Goal: Task Accomplishment & Management: Use online tool/utility

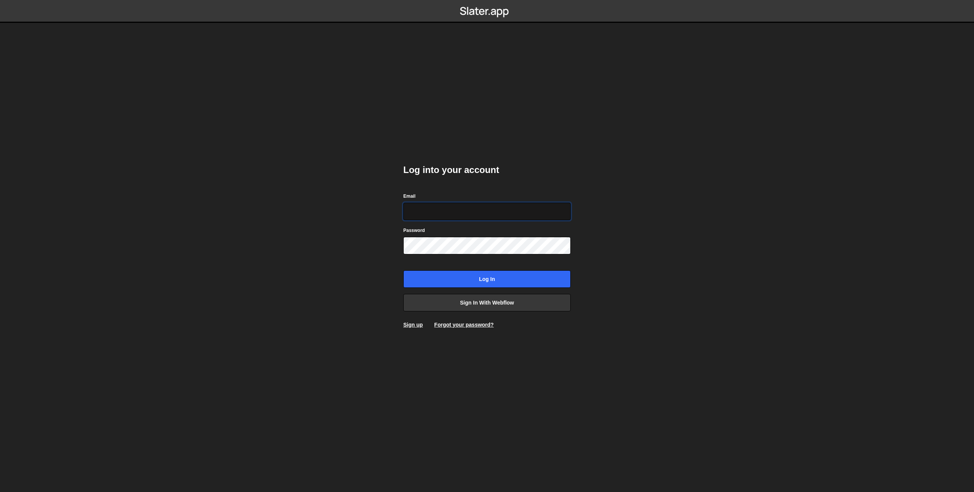
type input "prod-web@cadcom.fr"
click at [539, 283] on input "Log in" at bounding box center [486, 280] width 167 height 18
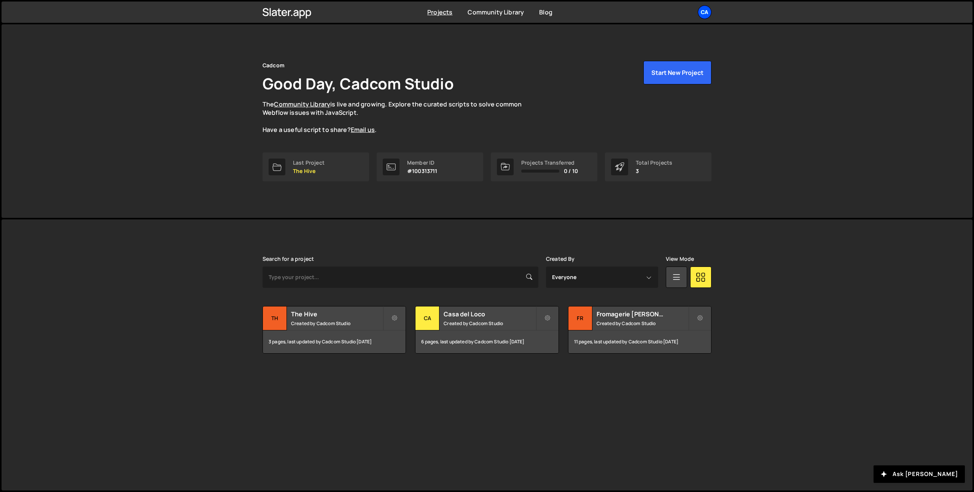
click at [704, 14] on div "Ca" at bounding box center [705, 12] width 14 height 14
click at [649, 84] on link "Billing" at bounding box center [664, 84] width 94 height 13
click at [331, 311] on h2 "The Hive" at bounding box center [337, 314] width 92 height 8
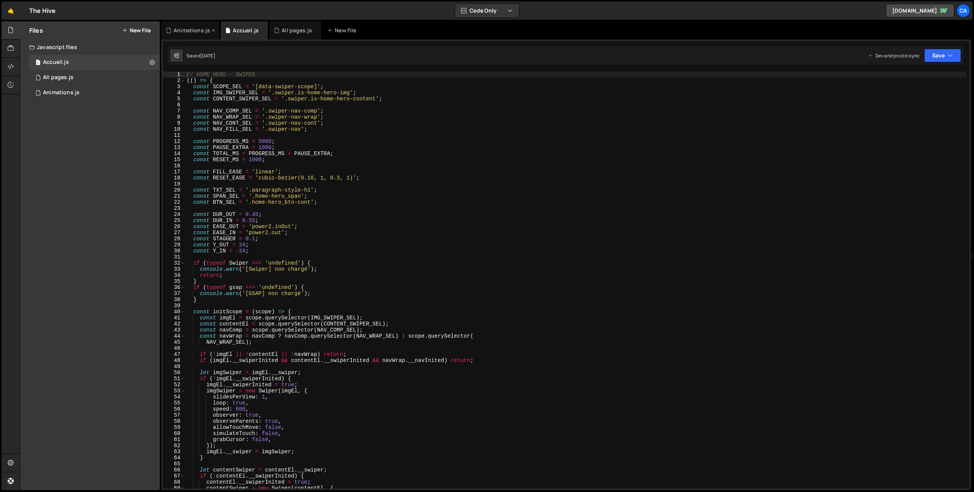
click at [185, 30] on div "Animations.js" at bounding box center [192, 31] width 37 height 8
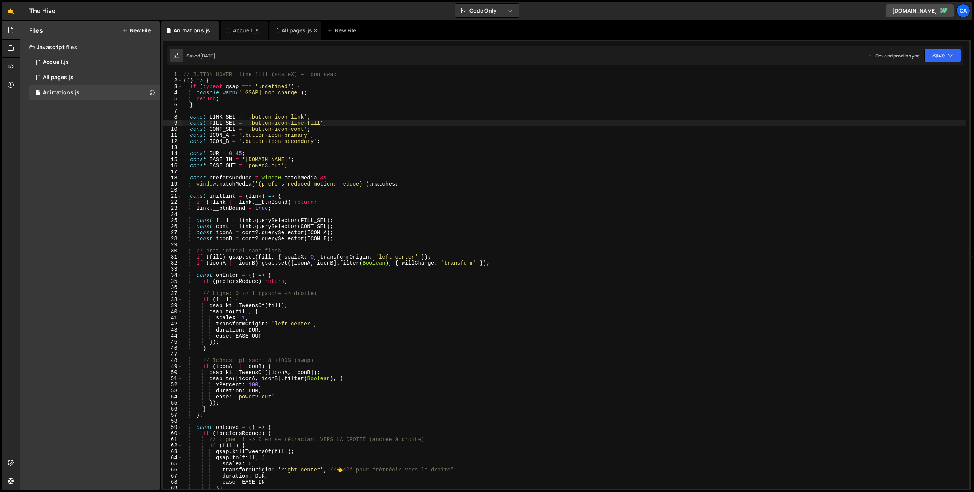
click at [287, 30] on div "All pages.js" at bounding box center [297, 31] width 30 height 8
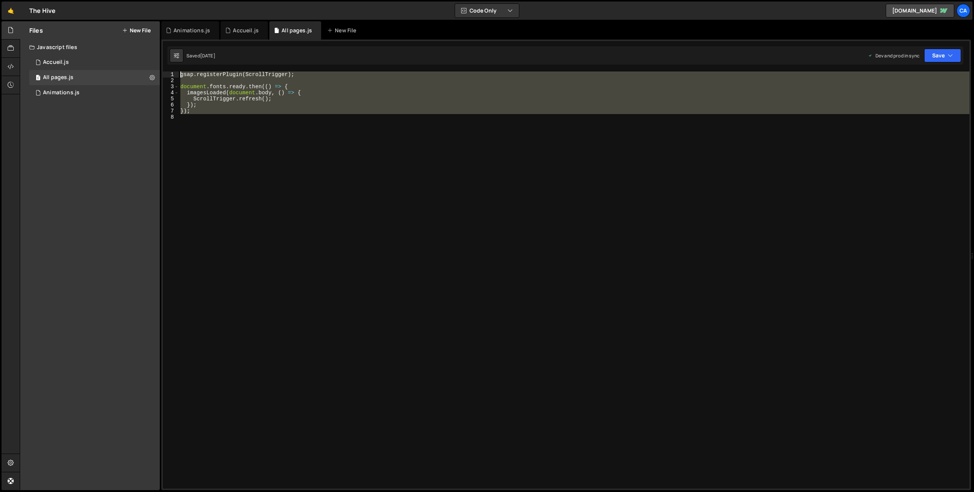
drag, startPoint x: 238, startPoint y: 115, endPoint x: 154, endPoint y: 50, distance: 105.7
click at [154, 50] on div "Files New File Javascript files 1 Accueil.js 0 1 All pages.js 0 1 Animations.js…" at bounding box center [497, 256] width 954 height 470
type textarea "gsap.registerPlugin(ScrollTrigger);"
click at [233, 34] on div "Accueil.js" at bounding box center [246, 31] width 26 height 8
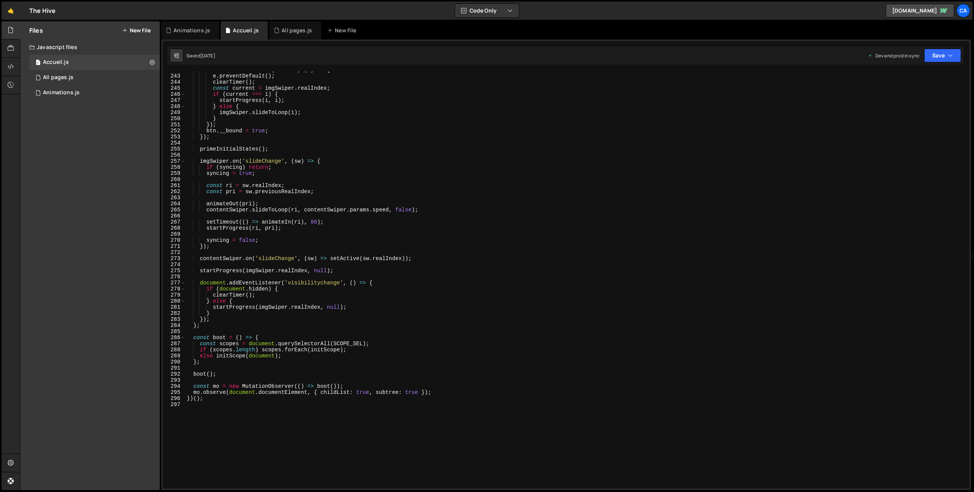
scroll to position [1532, 0]
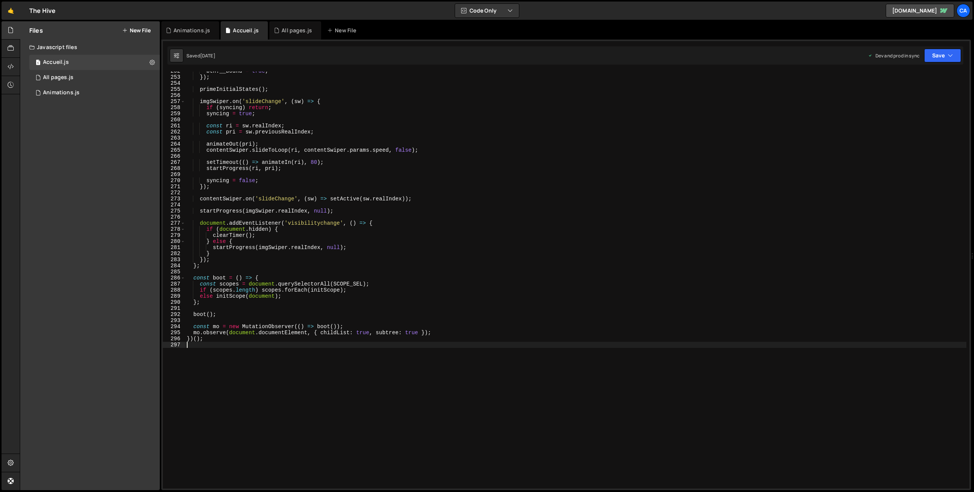
click at [212, 416] on div "btn . __bound = true ; }) ; primeInitialStates ( ) ; imgSwiper . on ( 'slideCha…" at bounding box center [575, 283] width 781 height 430
type textarea "// HOME COLLECTIONS - HORIZONTAL SCROLL"
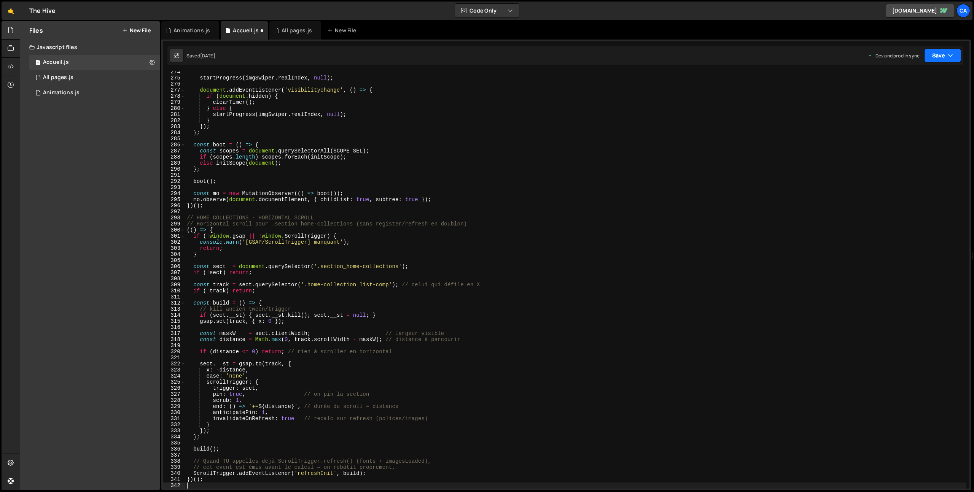
click at [945, 53] on button "Save" at bounding box center [942, 56] width 37 height 14
click at [901, 110] on div "[DATE]" at bounding box center [898, 107] width 15 height 6
click at [942, 56] on button "Save" at bounding box center [942, 56] width 37 height 14
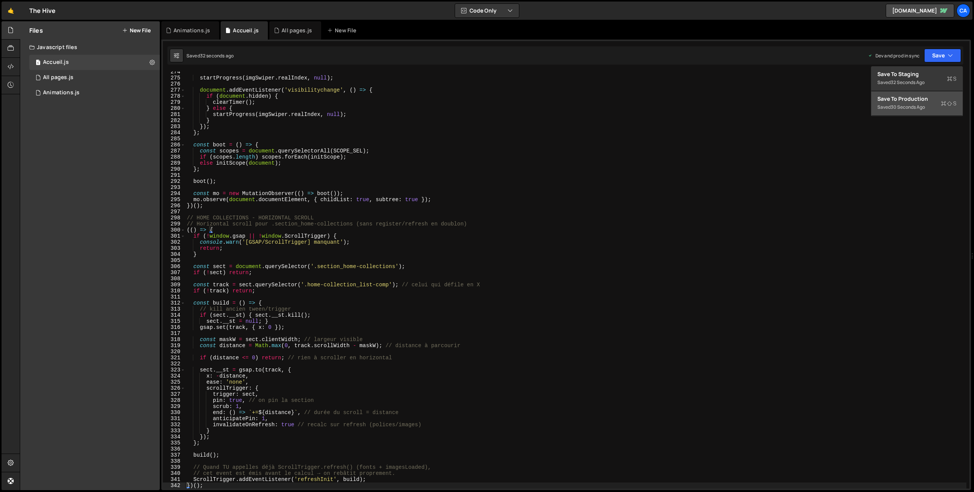
click at [913, 103] on div "Saved 30 seconds ago" at bounding box center [917, 107] width 79 height 9
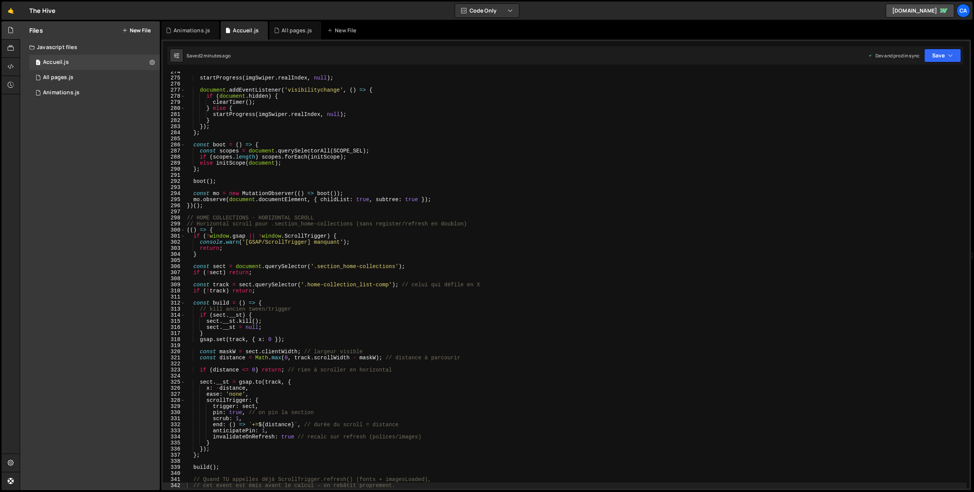
scroll to position [1744, 0]
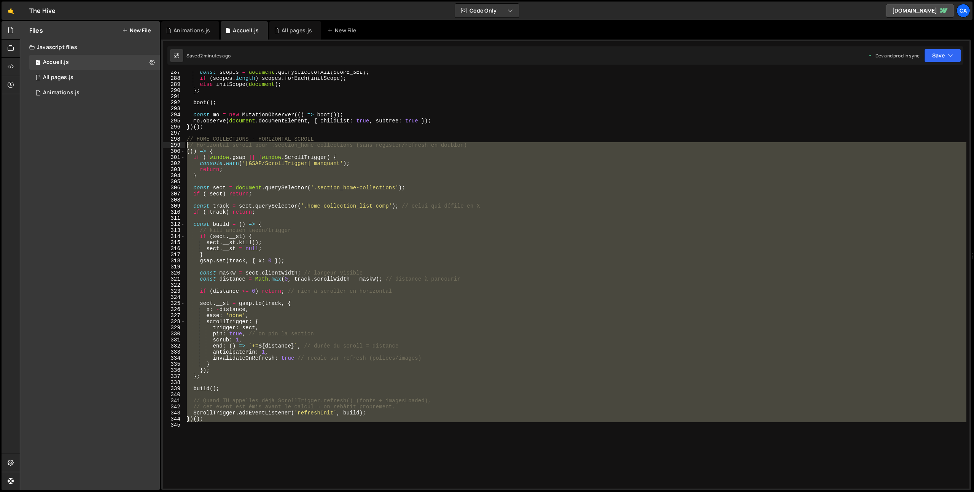
drag, startPoint x: 222, startPoint y: 440, endPoint x: 147, endPoint y: 145, distance: 304.5
click at [147, 145] on div "Files New File Javascript files 1 Accueil.js 0 1 All pages.js 0 1 Animations.js…" at bounding box center [497, 256] width 954 height 470
type textarea "// Horizontal scroll pour .section_home-collections (sans register/refresh en d…"
paste textarea
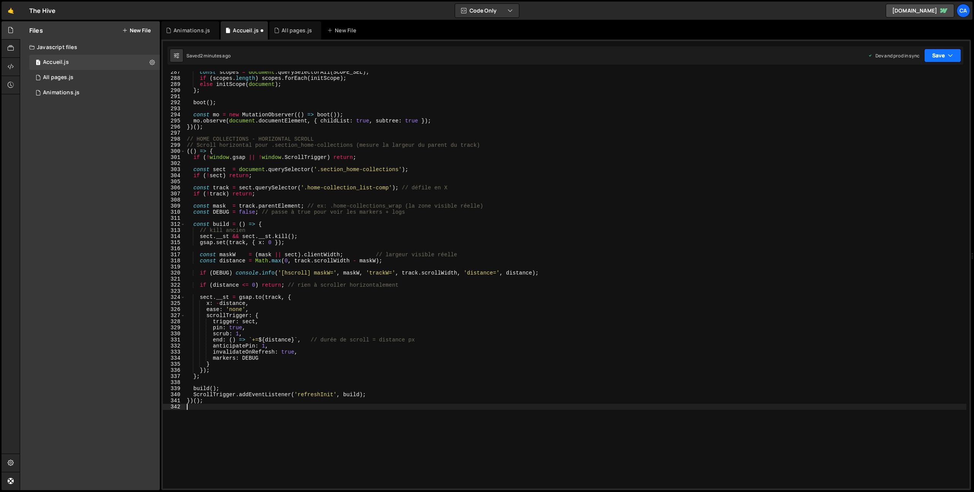
click at [948, 52] on icon "button" at bounding box center [950, 56] width 5 height 8
click at [905, 102] on div "Save to Production S" at bounding box center [917, 99] width 79 height 8
click at [282, 33] on div "All pages.js" at bounding box center [297, 31] width 30 height 8
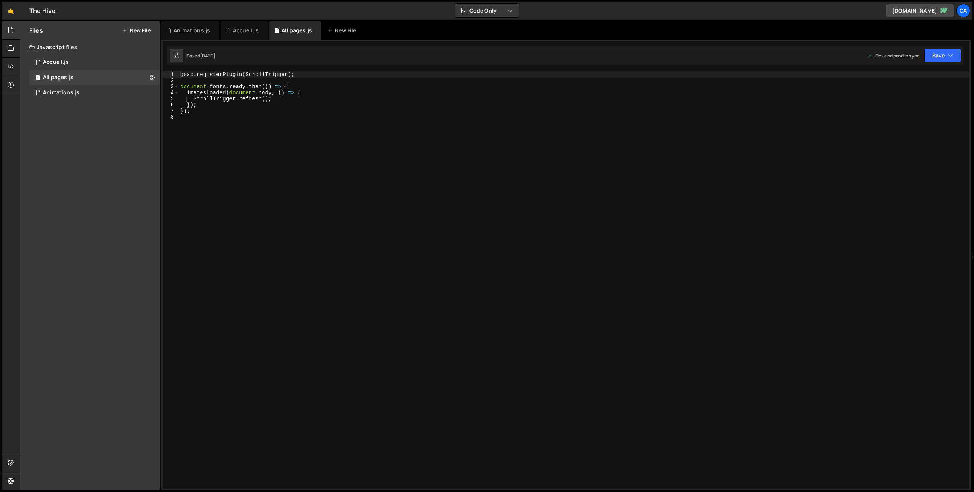
click at [226, 109] on div "gsap . registerPlugin ( ScrollTrigger ) ; document . fonts . ready . then (( ) …" at bounding box center [574, 287] width 791 height 430
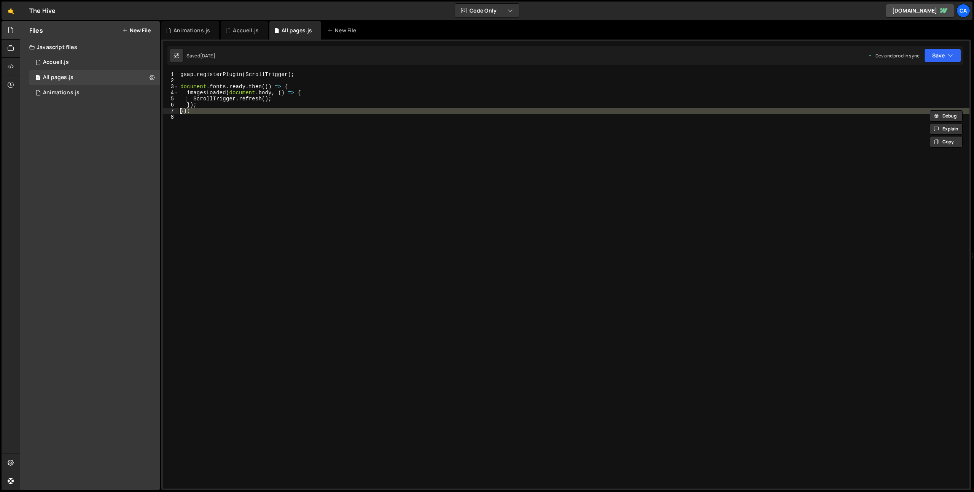
click at [226, 109] on div "gsap . registerPlugin ( ScrollTrigger ) ; document . fonts . ready . then (( ) …" at bounding box center [574, 287] width 791 height 430
type textarea "});"
click at [226, 109] on div "gsap . registerPlugin ( ScrollTrigger ) ; document . fonts . ready . then (( ) …" at bounding box center [574, 287] width 791 height 430
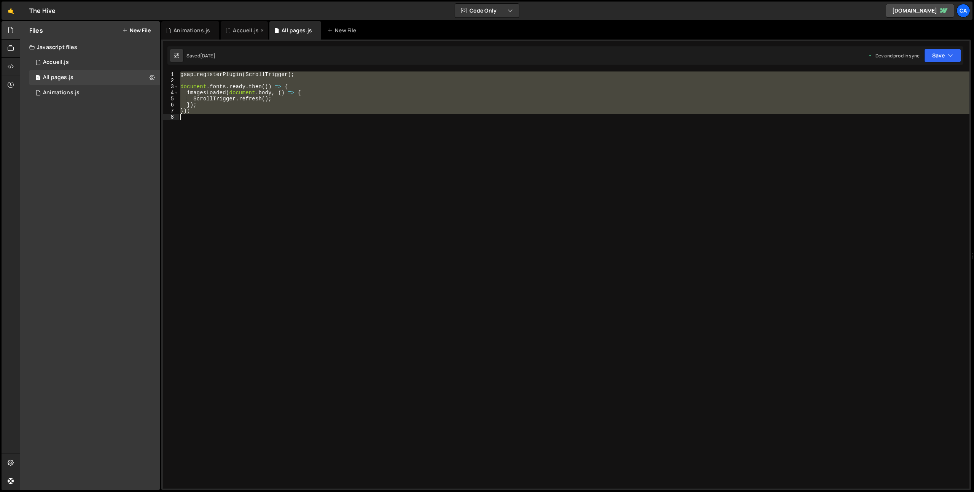
click at [240, 33] on div "Accueil.js" at bounding box center [246, 31] width 26 height 8
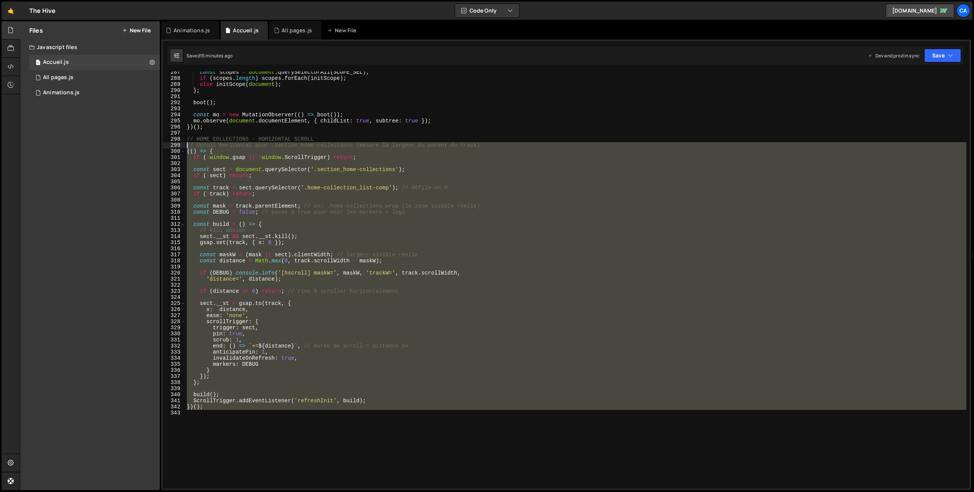
drag, startPoint x: 236, startPoint y: 360, endPoint x: 179, endPoint y: 146, distance: 221.8
click at [179, 146] on div "287 288 289 290 291 292 293 294 295 296 297 298 299 300 301 302 303 304 305 306…" at bounding box center [566, 280] width 807 height 417
type textarea "// Scroll horizontal pour .section_home-collections (mesure la largeur du paren…"
paste textarea
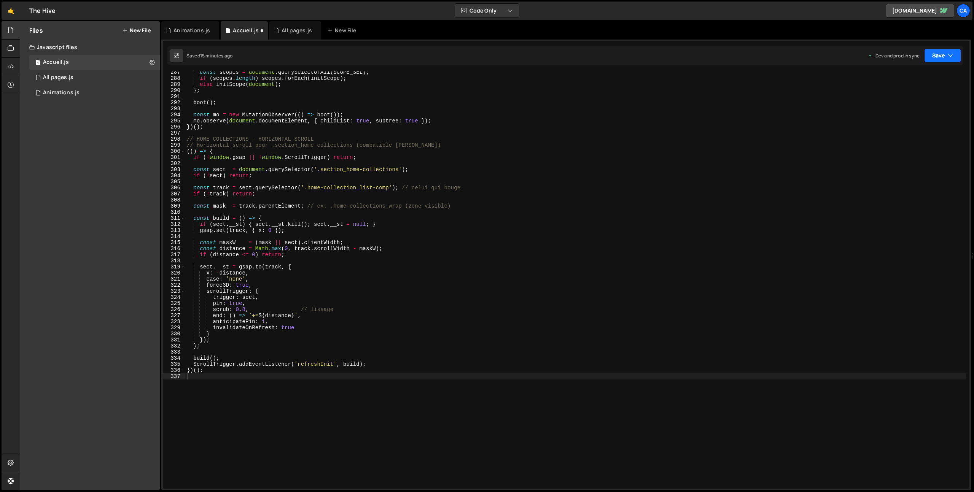
click at [945, 62] on div "Saved 15 minutes ago Dev and prod in sync Upgrade to Edit Save Save to Staging …" at bounding box center [565, 55] width 796 height 18
click at [941, 61] on button "Save" at bounding box center [942, 56] width 37 height 14
click at [894, 106] on div "15 minutes ago" at bounding box center [907, 107] width 32 height 6
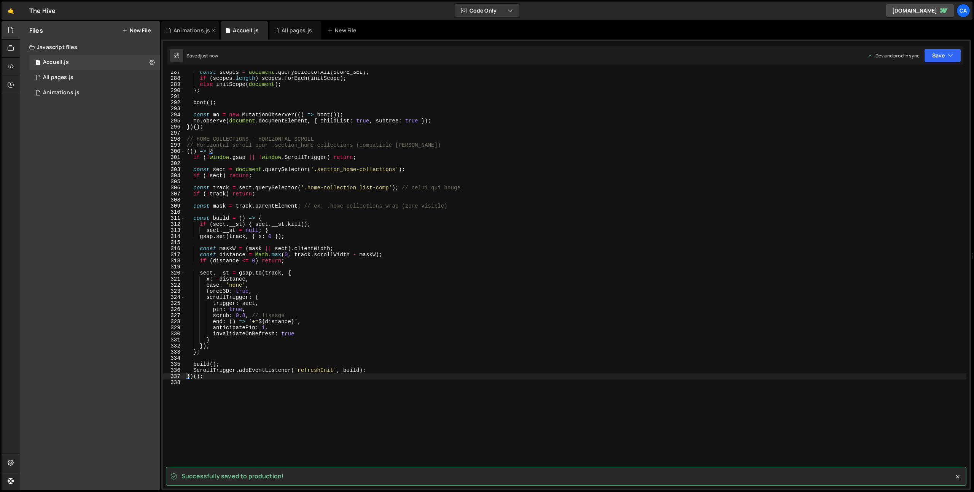
click at [213, 31] on icon at bounding box center [213, 31] width 5 height 8
click at [221, 30] on div "All pages.js" at bounding box center [234, 31] width 38 height 8
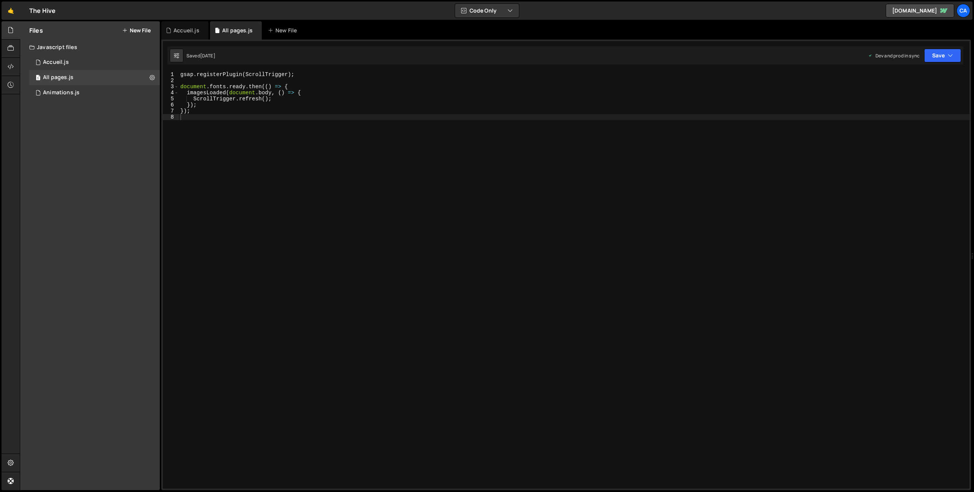
click at [258, 126] on div "gsap . registerPlugin ( ScrollTrigger ) ; document . fonts . ready . then (( ) …" at bounding box center [574, 287] width 791 height 430
type textarea "});"
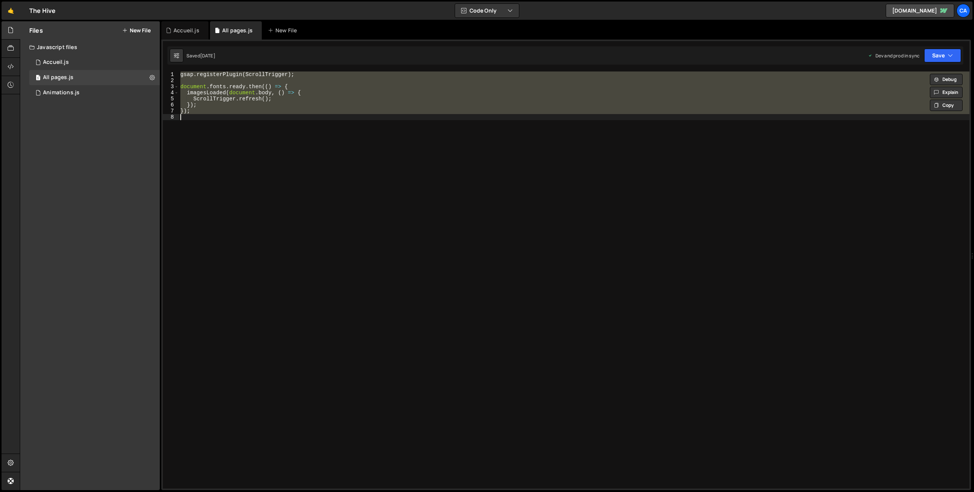
paste textarea
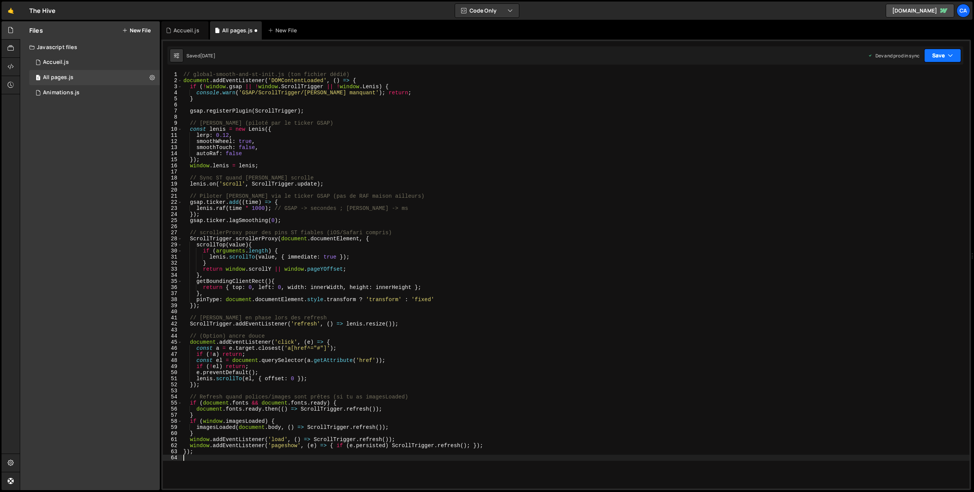
click at [940, 57] on button "Save" at bounding box center [942, 56] width 37 height 14
click at [897, 99] on div "Save to Production S" at bounding box center [917, 99] width 79 height 8
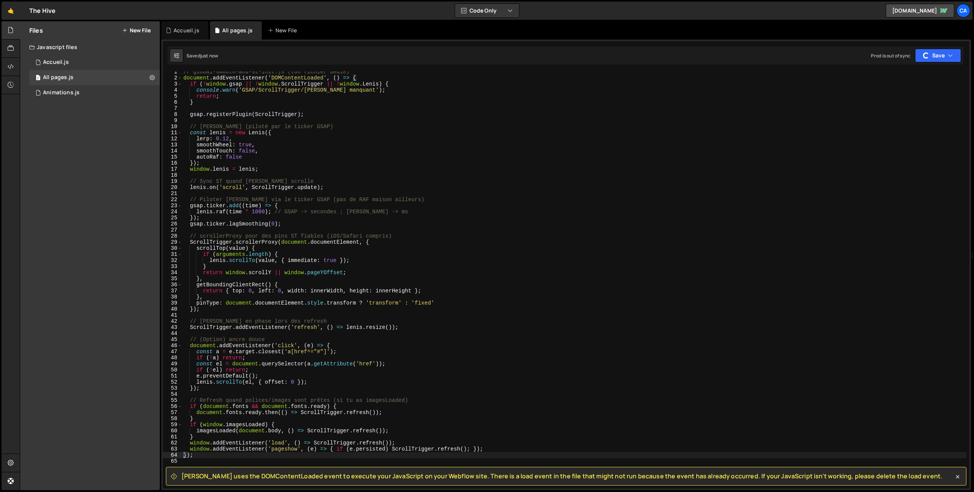
scroll to position [6, 0]
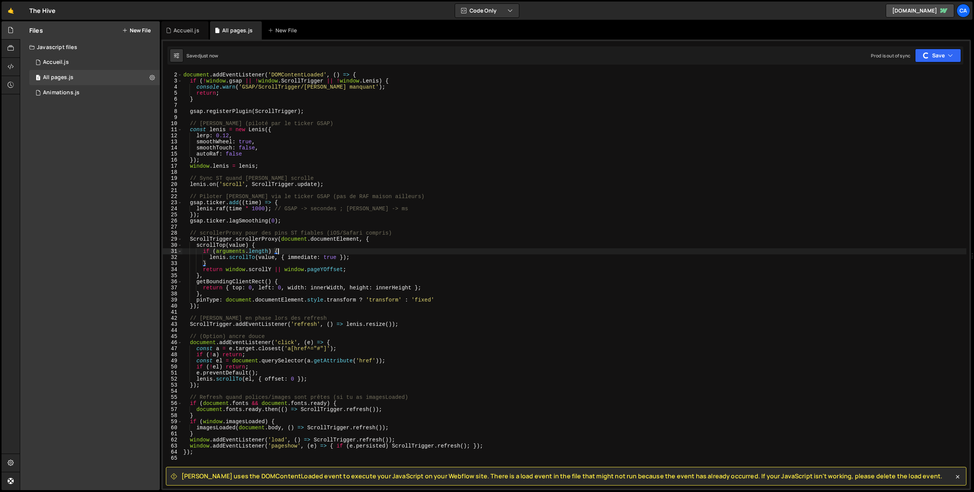
click at [465, 251] on div "// global-smooth-and-st-init.js (ton fichier dédié) document . addEventListener…" at bounding box center [574, 281] width 785 height 430
click at [180, 469] on div "[PERSON_NAME] uses the DOMContentLoaded event to execute your JavaScript on you…" at bounding box center [566, 476] width 801 height 19
click at [185, 473] on span "[PERSON_NAME] uses the DOMContentLoaded event to execute your JavaScript on you…" at bounding box center [562, 476] width 761 height 8
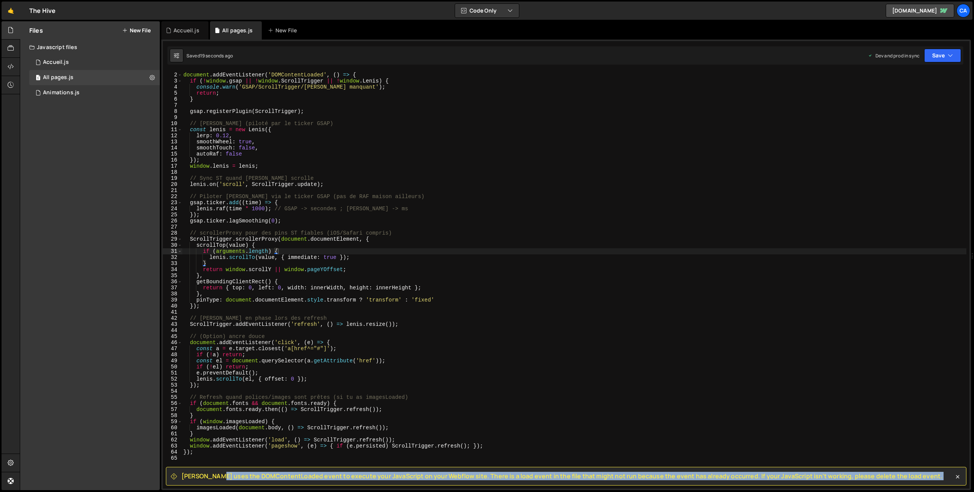
drag, startPoint x: 185, startPoint y: 473, endPoint x: 927, endPoint y: 474, distance: 742.0
click at [927, 474] on div "[PERSON_NAME] uses the DOMContentLoaded event to execute your JavaScript on you…" at bounding box center [566, 476] width 801 height 19
copy div "[PERSON_NAME] uses the DOMContentLoaded event to execute your JavaScript on you…"
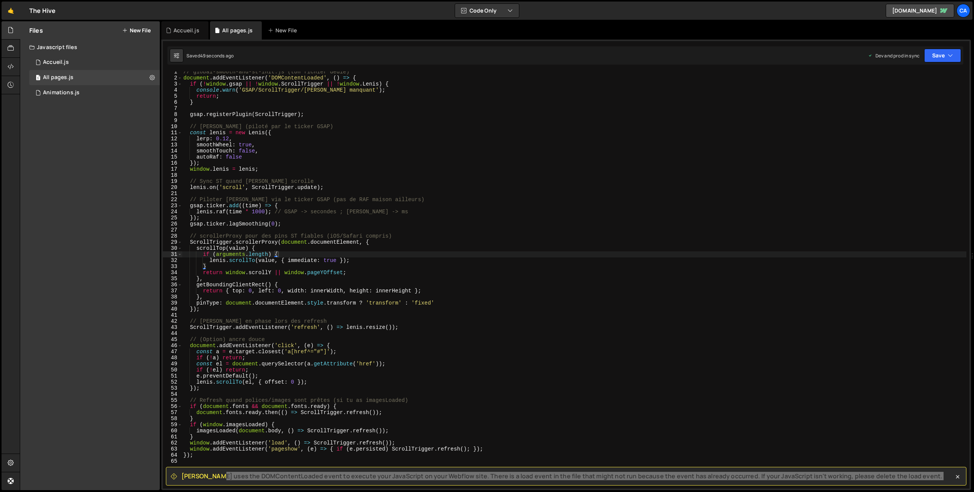
scroll to position [3, 0]
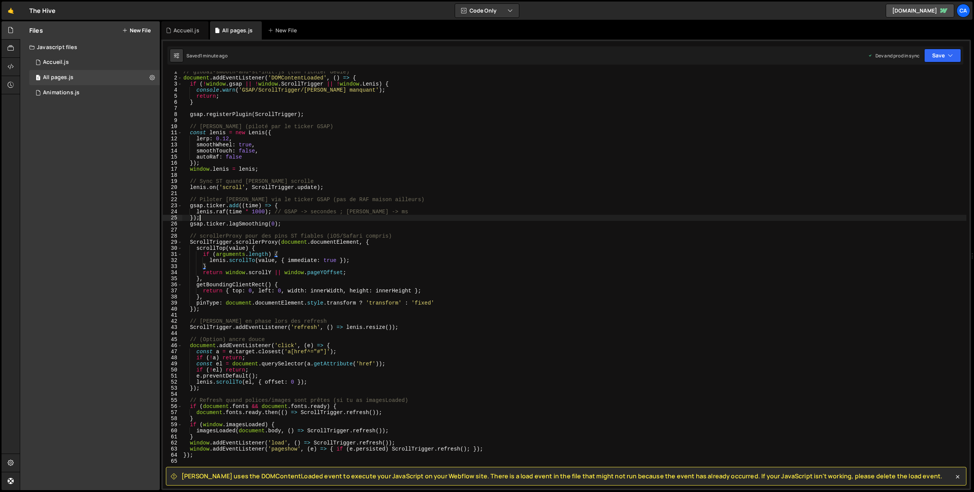
drag, startPoint x: 366, startPoint y: 217, endPoint x: 347, endPoint y: 220, distance: 19.3
click at [366, 217] on div "// global-smooth-and-st-init.js (ton fichier dédié) document . addEventListener…" at bounding box center [574, 284] width 785 height 430
click at [313, 217] on div "// global-smooth-and-st-init.js (ton fichier dédié) document . addEventListener…" at bounding box center [574, 284] width 785 height 430
type textarea "});"
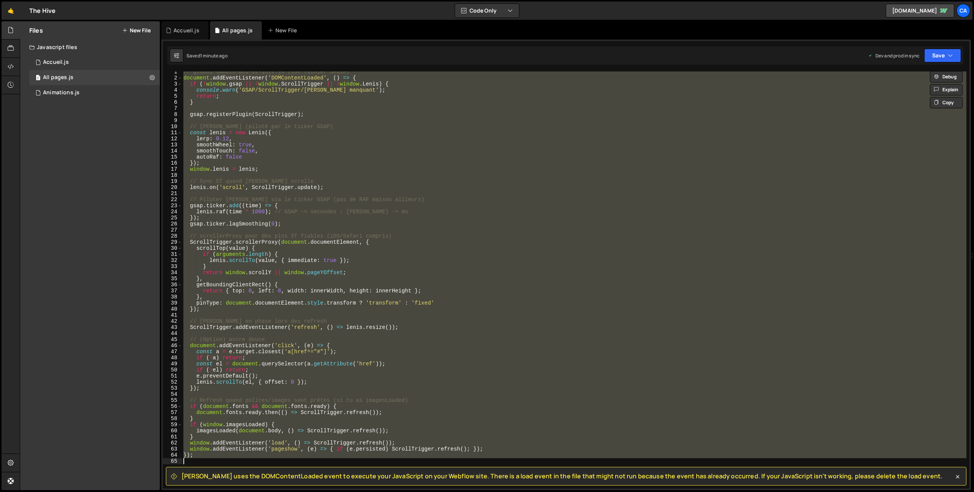
paste textarea
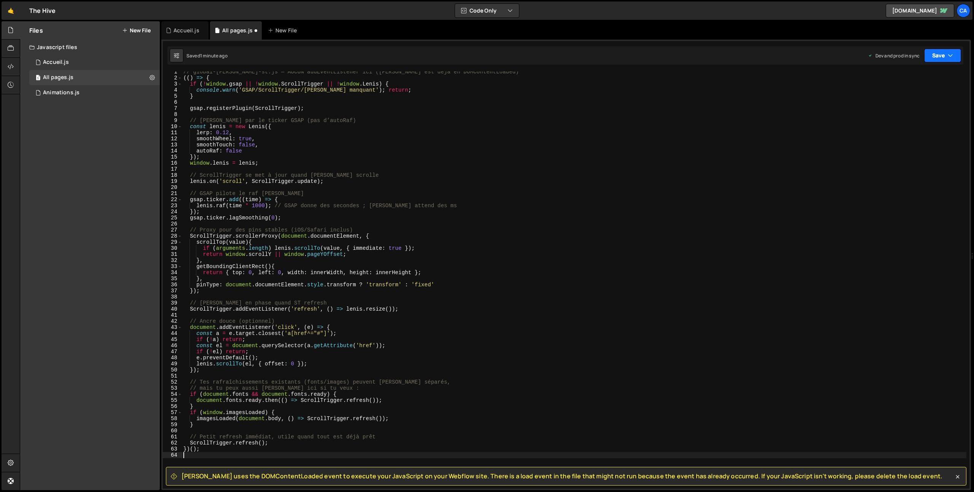
click at [944, 50] on button "Save" at bounding box center [942, 56] width 37 height 14
click at [908, 95] on button "Save to Production S Saved 1 minute ago" at bounding box center [916, 103] width 91 height 25
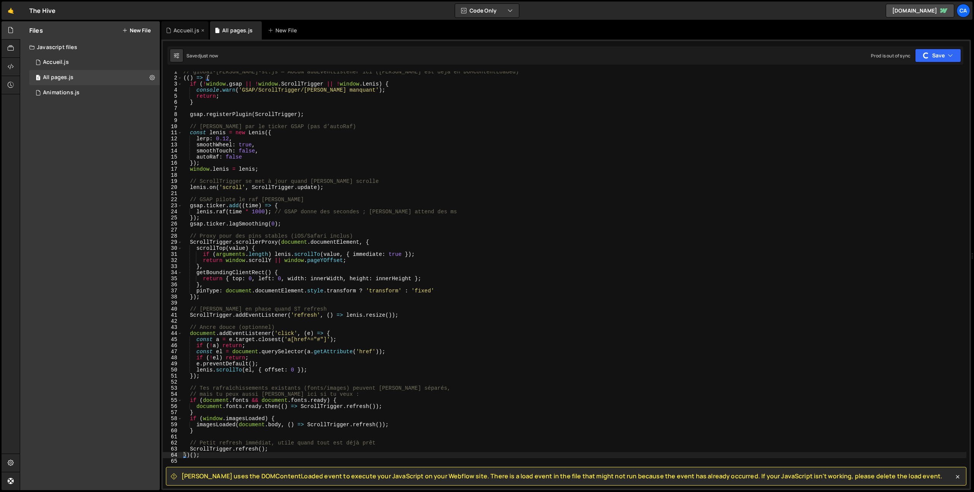
click at [179, 30] on div "Accueil.js" at bounding box center [187, 31] width 26 height 8
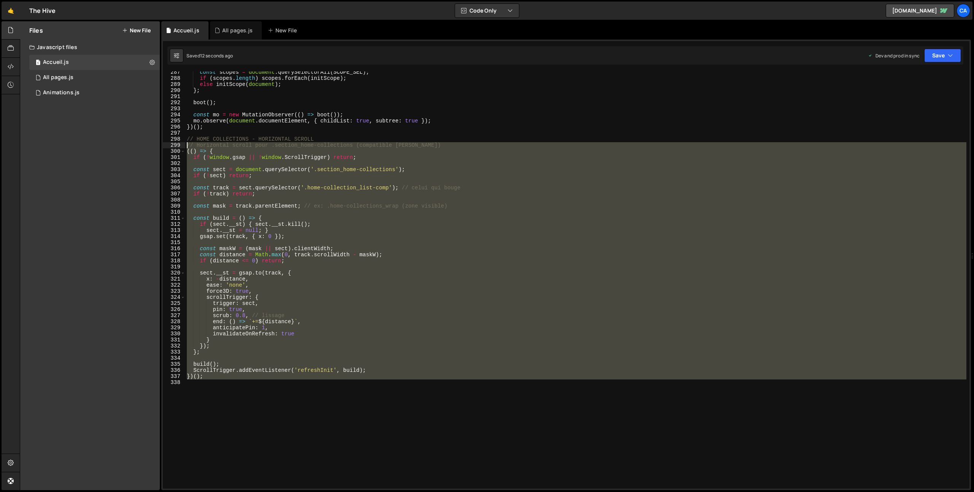
drag, startPoint x: 225, startPoint y: 397, endPoint x: 157, endPoint y: 148, distance: 258.2
click at [157, 148] on div "Files New File Javascript files 1 Accueil.js 0 1 All pages.js 0 1 Animations.js…" at bounding box center [497, 256] width 954 height 470
type textarea "// Horizontal scroll pour .section_home-collections (compatible [PERSON_NAME]) …"
paste textarea
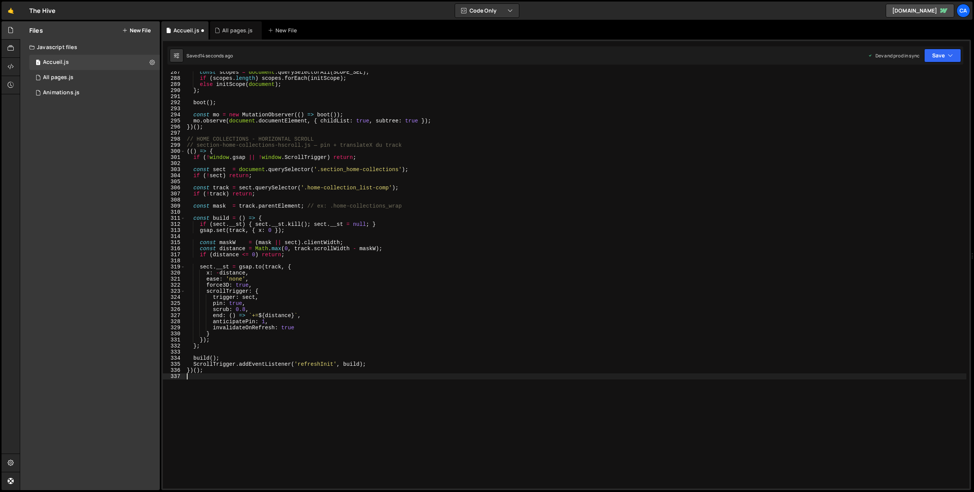
click at [930, 63] on div "Saved 14 seconds ago Dev and prod in sync Upgrade to Edit Save Save to Staging …" at bounding box center [565, 55] width 796 height 18
click at [932, 61] on button "Save" at bounding box center [942, 56] width 37 height 14
drag, startPoint x: 914, startPoint y: 106, endPoint x: 966, endPoint y: 133, distance: 58.9
click at [917, 109] on div "13 seconds ago" at bounding box center [907, 107] width 33 height 6
type textarea "// HOME COLLECTIONS - HORIZONTAL SCROLL"
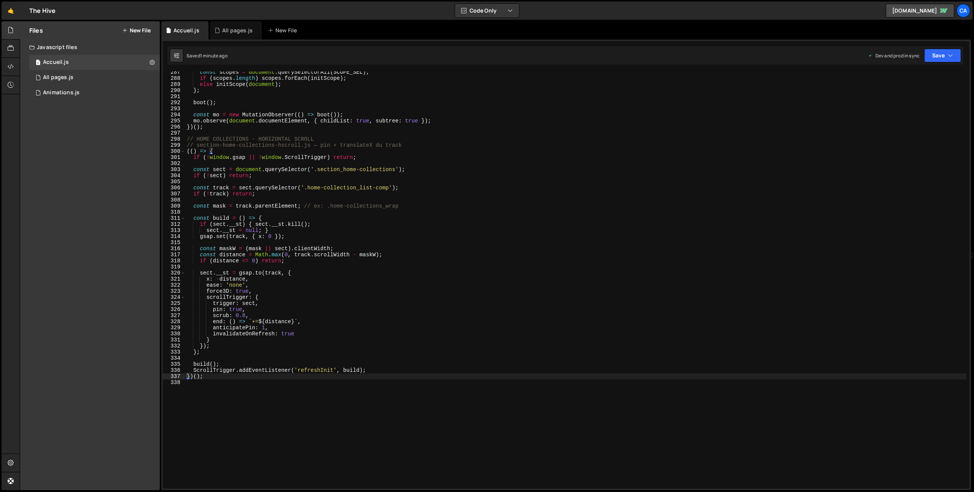
click at [286, 138] on div "const scopes = document . querySelectorAll ( SCOPE_SEL ) ; if ( scopes . length…" at bounding box center [575, 284] width 781 height 430
click at [232, 27] on div "All pages.js" at bounding box center [237, 31] width 30 height 8
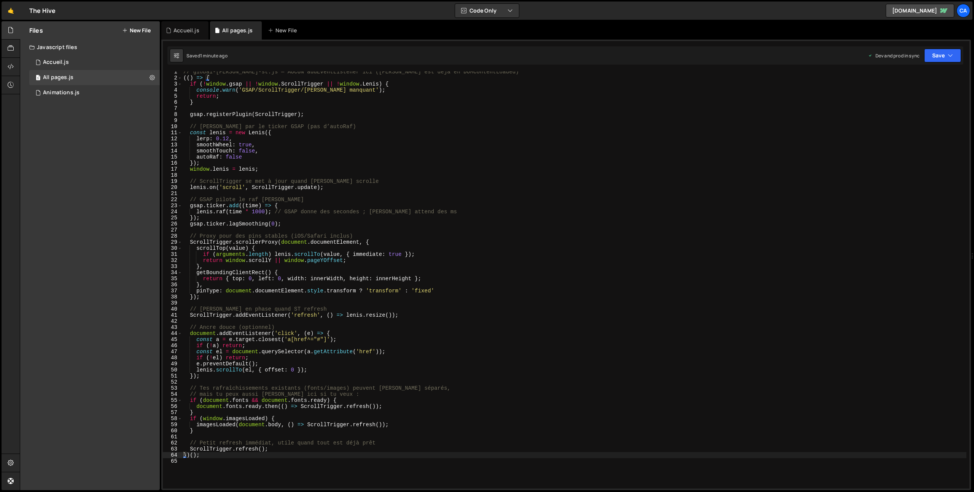
click at [320, 178] on div "// global-[PERSON_NAME]-st.js — AUCUN addEventListener ici ([PERSON_NAME] est d…" at bounding box center [574, 284] width 785 height 430
type textarea "})();"
click at [333, 174] on div "// global-[PERSON_NAME]-st.js — AUCUN addEventListener ici ([PERSON_NAME] est d…" at bounding box center [574, 284] width 785 height 430
type textarea "})();"
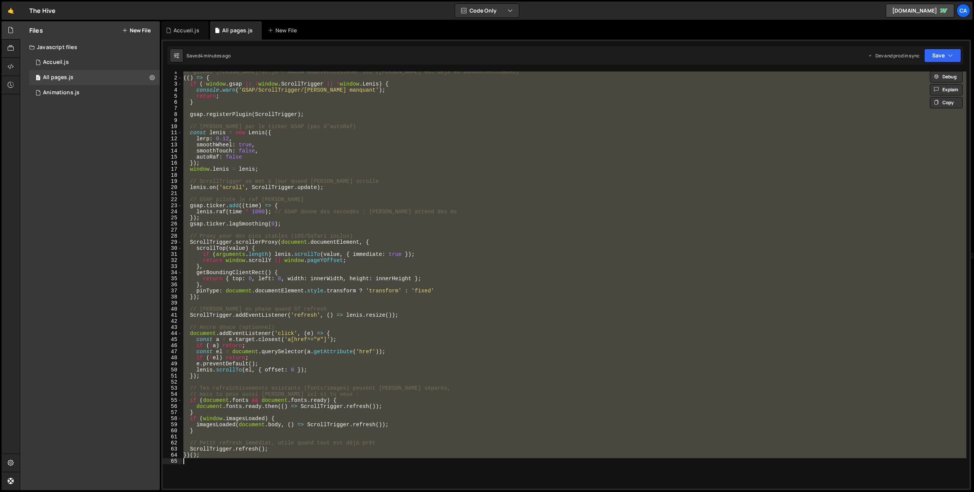
paste textarea
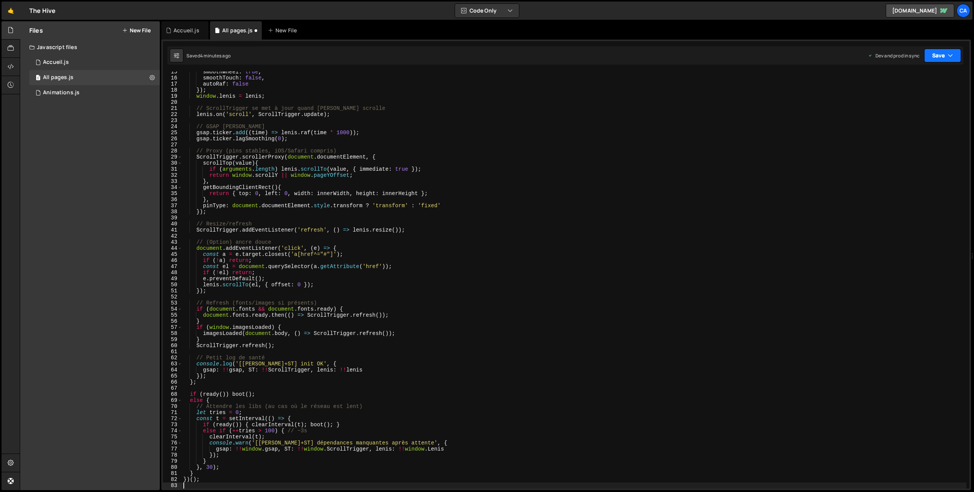
click at [937, 59] on button "Save" at bounding box center [942, 56] width 37 height 14
click at [886, 107] on div "Saved 4 minutes ago" at bounding box center [917, 107] width 79 height 9
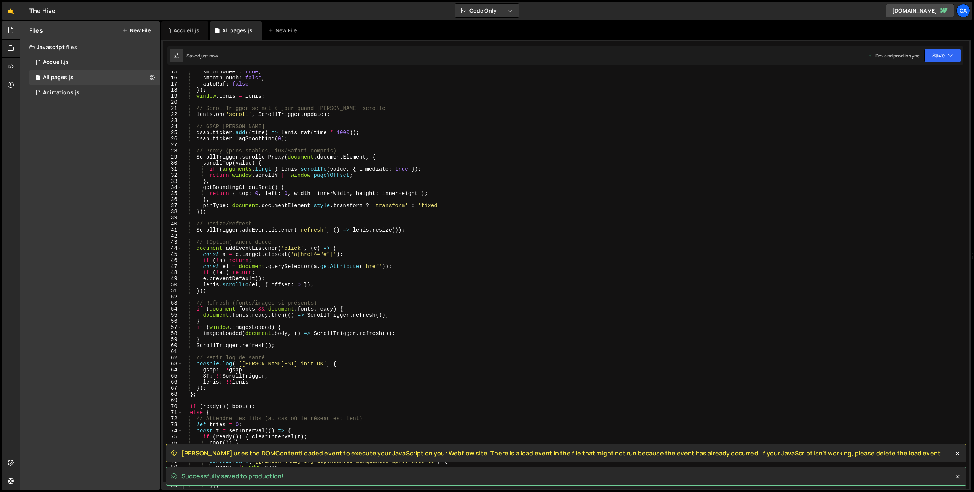
click at [574, 297] on div "smoothWheel : true , smoothTouch : false , autoRaf : false }) ; window . [PERSO…" at bounding box center [574, 284] width 785 height 430
type textarea "})();"
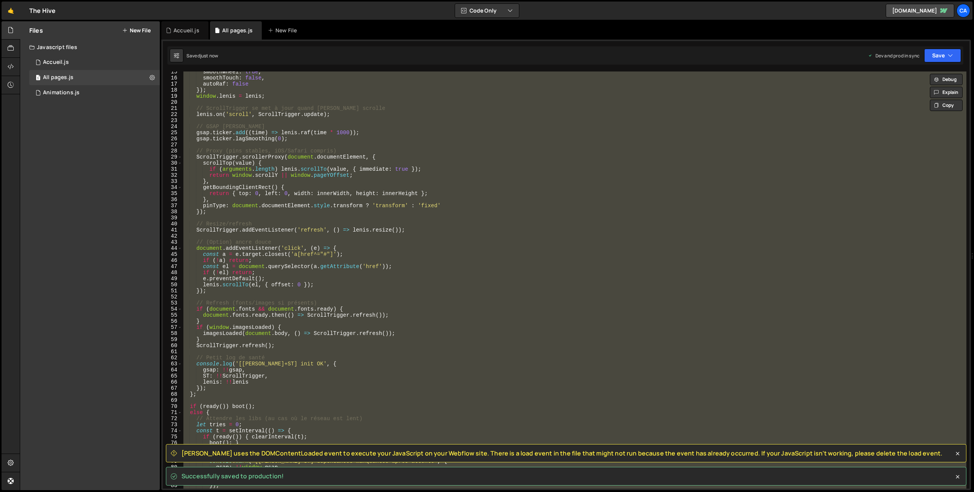
paste textarea
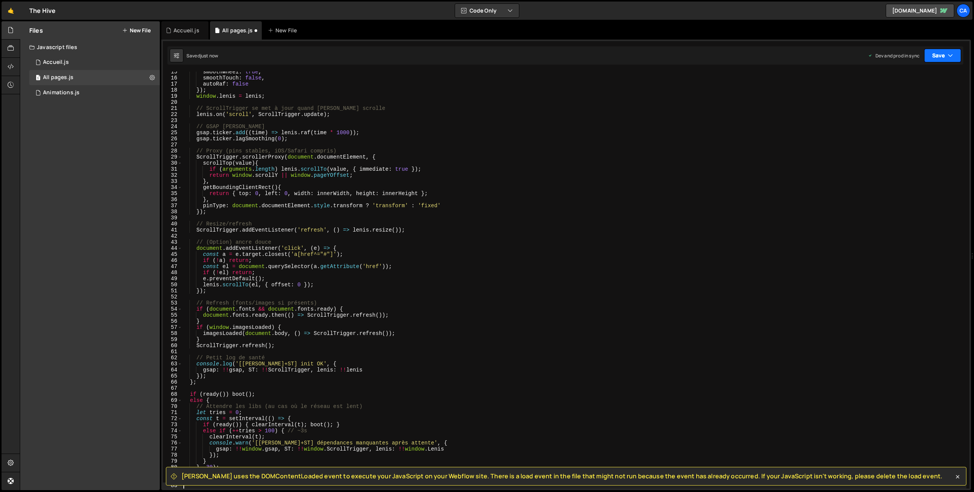
click at [930, 62] on div "Saved just now Dev and prod in sync Upgrade to Edit Save Save to Staging S Save…" at bounding box center [565, 55] width 796 height 18
click at [943, 57] on button "Save" at bounding box center [942, 56] width 37 height 14
click at [898, 108] on div "just now" at bounding box center [900, 107] width 18 height 6
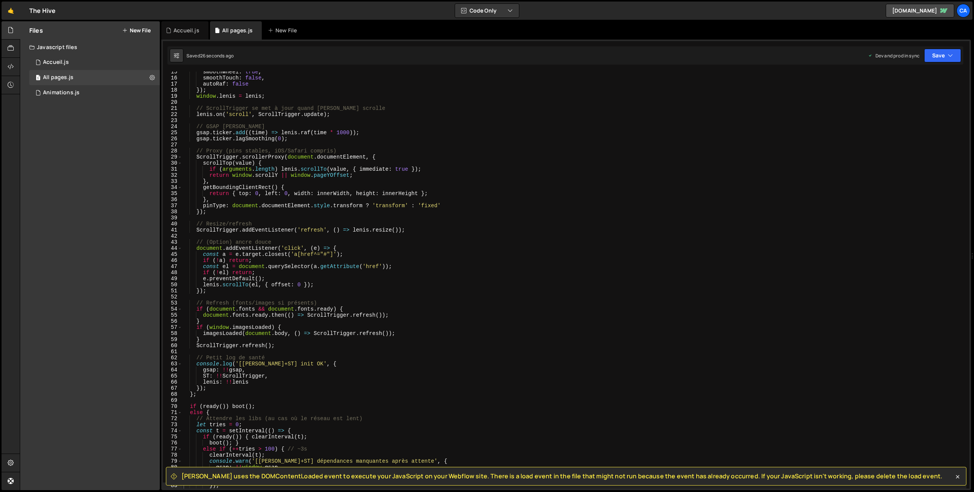
click at [301, 252] on div "smoothWheel : true , smoothTouch : false , autoRaf : false }) ; window . [PERSO…" at bounding box center [574, 284] width 785 height 430
click at [276, 182] on div "smoothWheel : true , smoothTouch : false , autoRaf : false }) ; window . [PERSO…" at bounding box center [574, 284] width 785 height 430
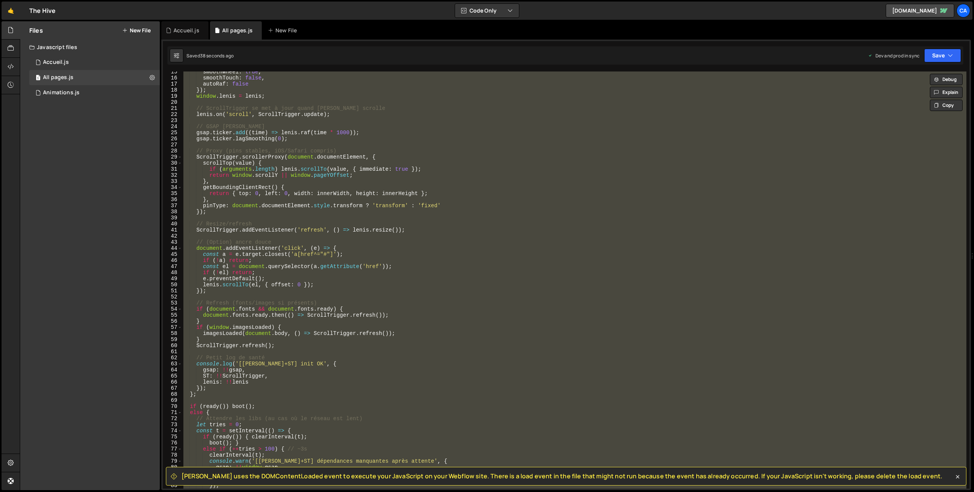
click at [192, 476] on span "[PERSON_NAME] uses the DOMContentLoaded event to execute your JavaScript on you…" at bounding box center [562, 476] width 761 height 8
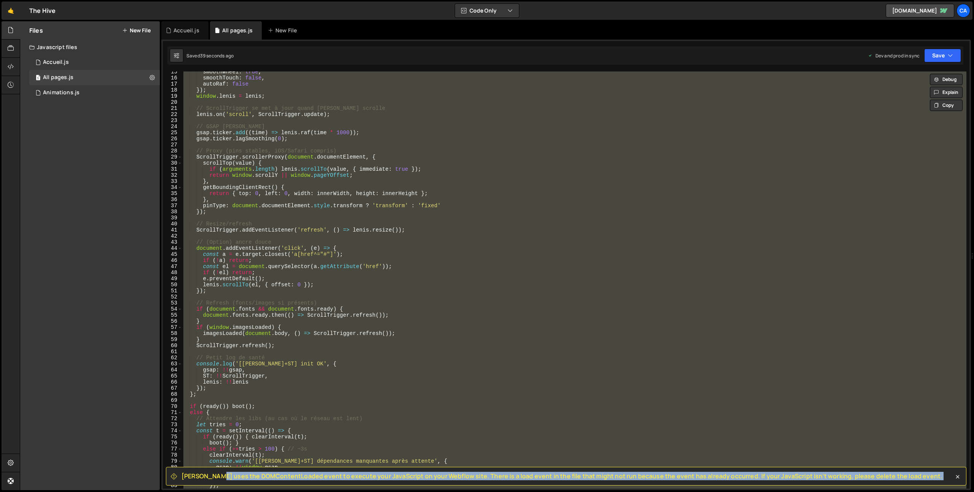
drag, startPoint x: 192, startPoint y: 476, endPoint x: 901, endPoint y: 475, distance: 708.9
click at [901, 475] on div "[PERSON_NAME] uses the DOMContentLoaded event to execute your JavaScript on you…" at bounding box center [566, 476] width 801 height 19
copy div "[PERSON_NAME] uses the DOMContentLoaded event to execute your JavaScript on you…"
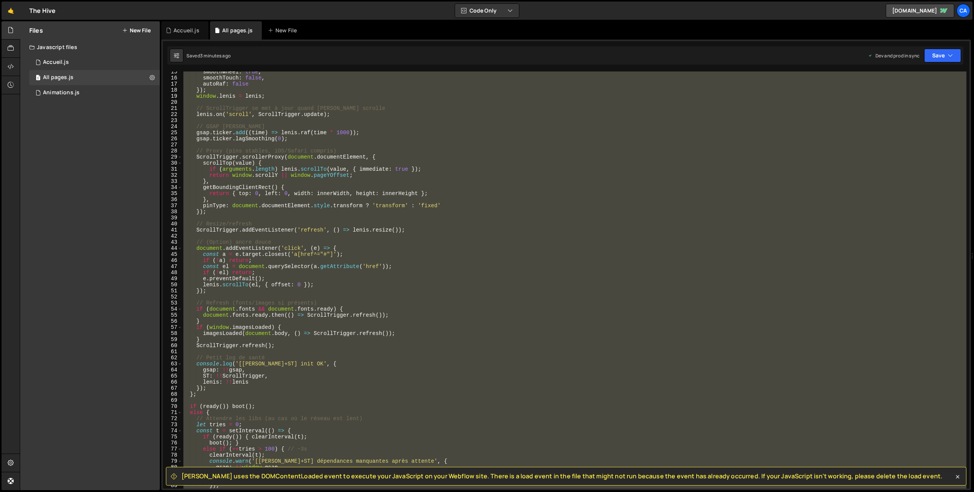
click at [291, 167] on div "smoothWheel : true , smoothTouch : false , autoRaf : false }) ; window . [PERSO…" at bounding box center [574, 280] width 785 height 417
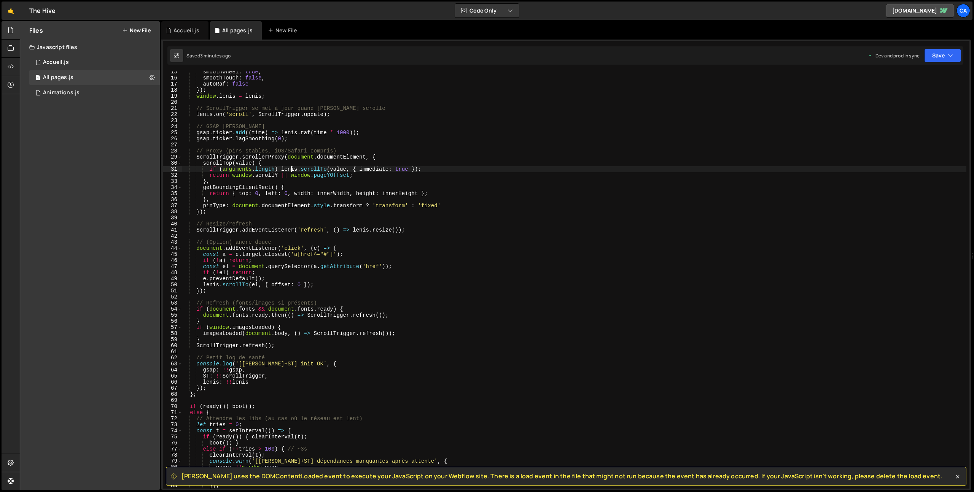
type textarea "})();"
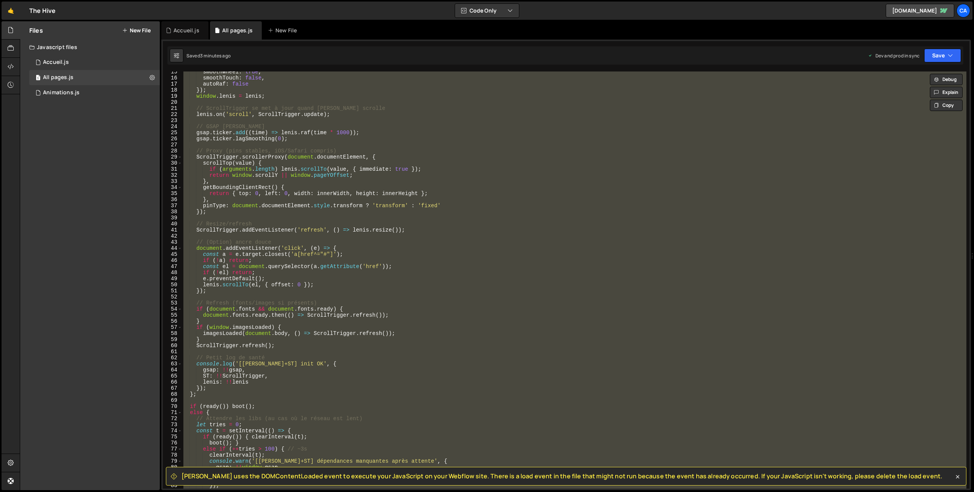
paste textarea
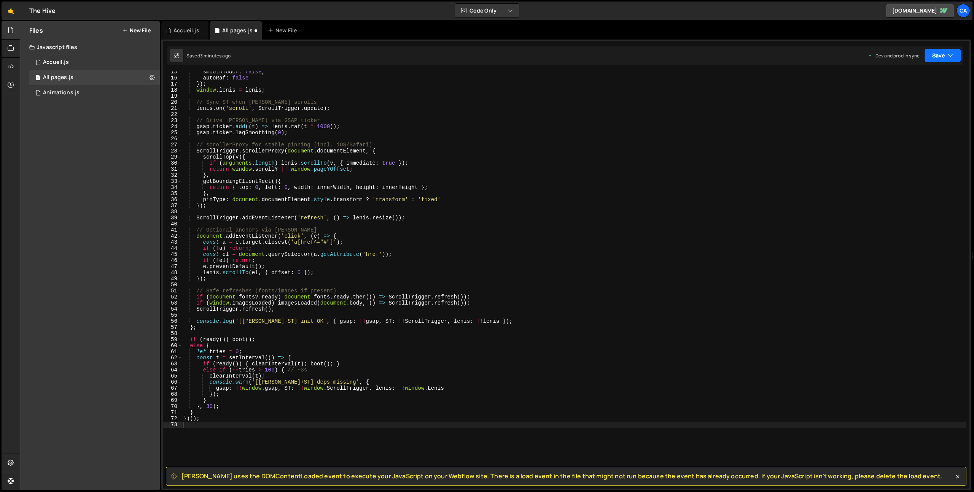
click at [954, 57] on button "Save" at bounding box center [942, 56] width 37 height 14
click at [889, 108] on div "Saved 3 minutes ago" at bounding box center [917, 107] width 79 height 9
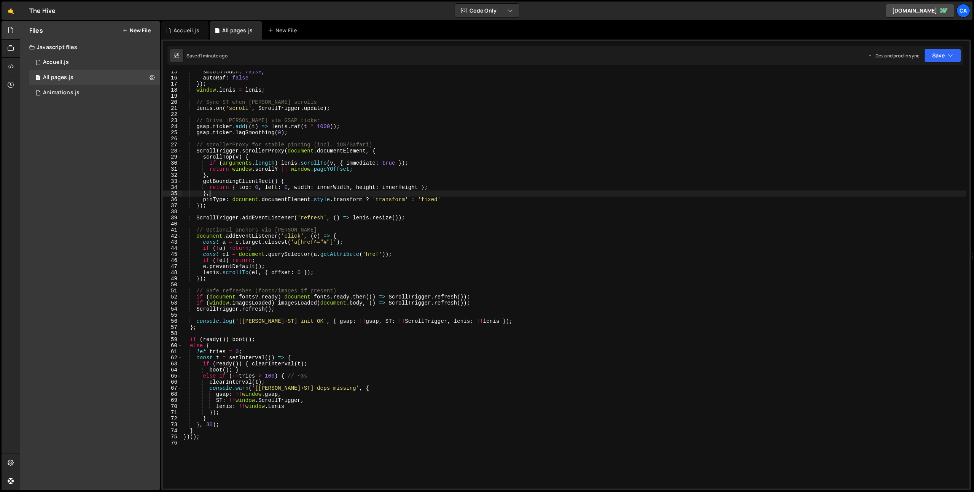
click at [343, 196] on div "smoothTouch : false , autoRaf : false }) ; window . [PERSON_NAME] = [PERSON_NAM…" at bounding box center [574, 284] width 785 height 430
type textarea "})();"
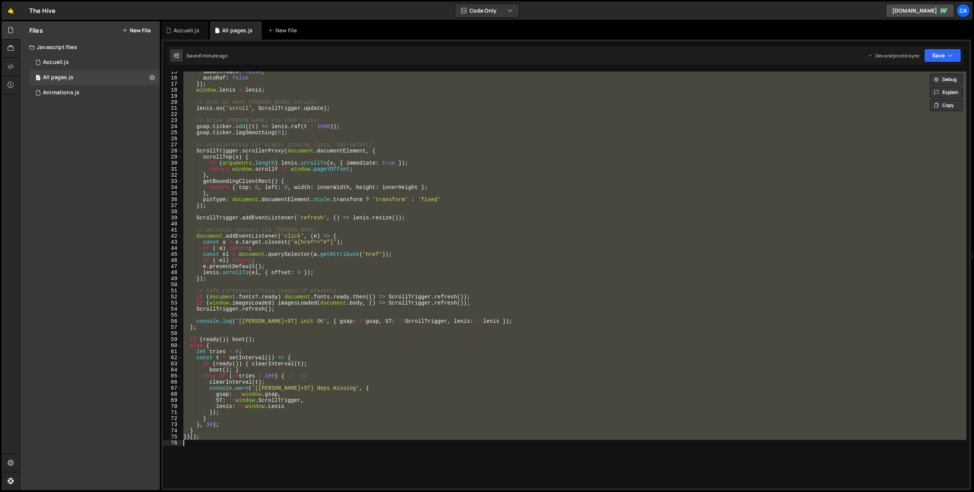
paste textarea
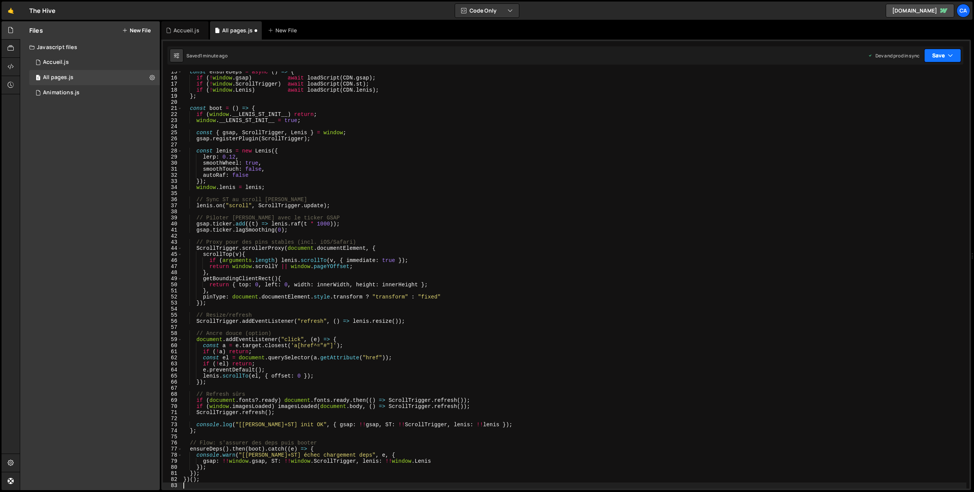
click at [941, 49] on button "Save" at bounding box center [942, 56] width 37 height 14
click at [917, 99] on div "Save to Production S" at bounding box center [917, 99] width 79 height 8
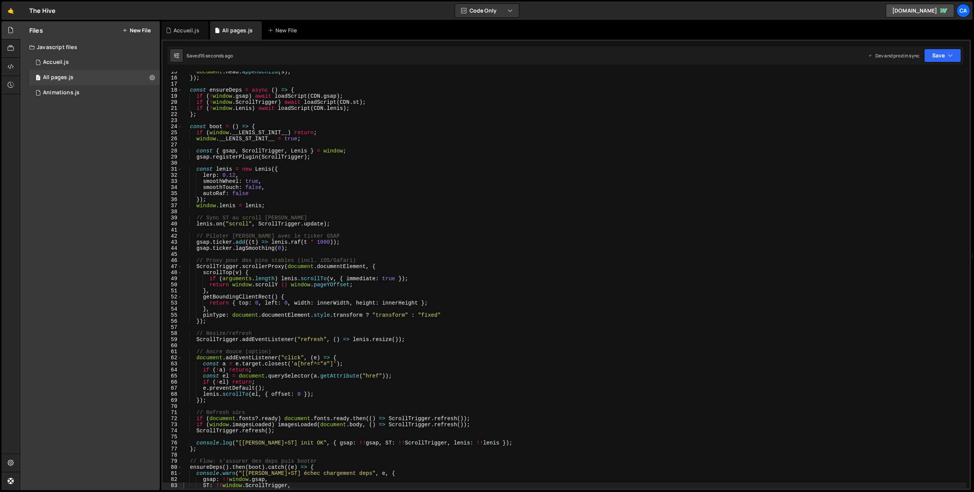
click at [263, 105] on div "document . head . appendChild ( s ) ; }) ; const ensureDeps = async ( ) => { if…" at bounding box center [574, 284] width 785 height 430
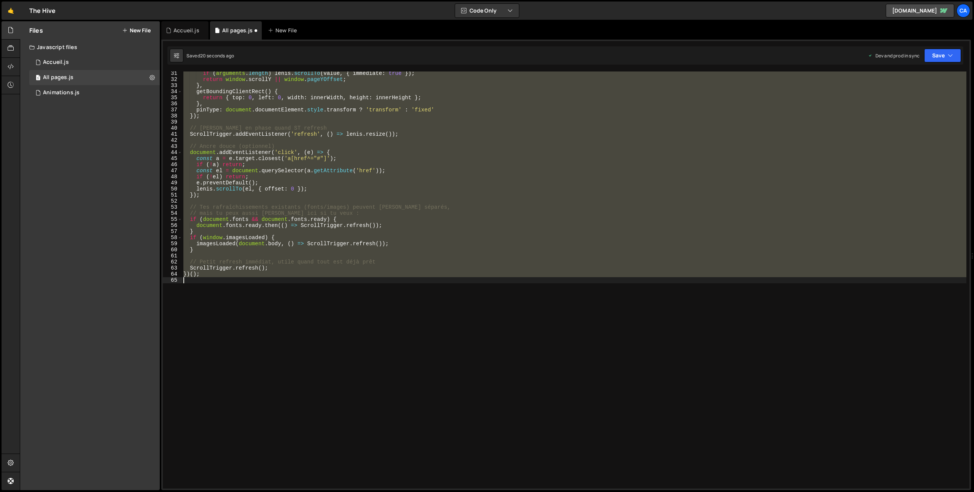
scroll to position [178, 0]
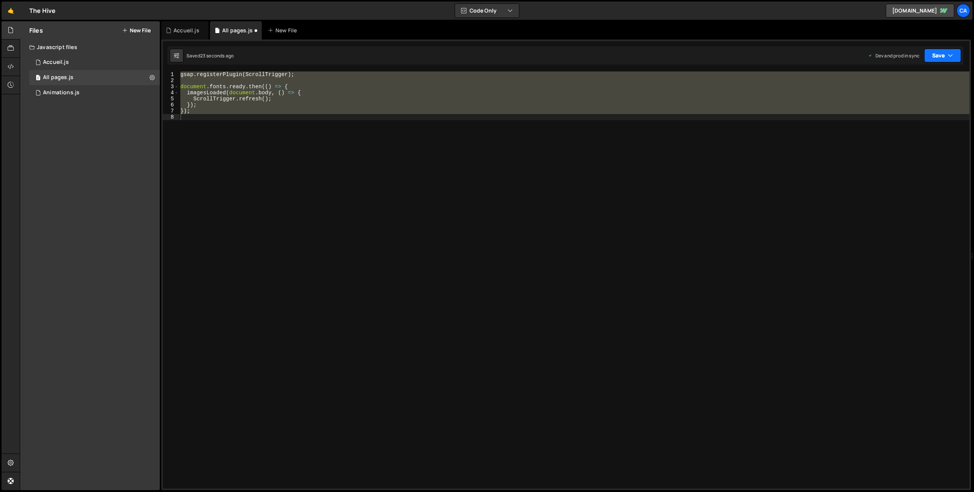
click at [946, 54] on button "Save" at bounding box center [942, 56] width 37 height 14
click at [908, 98] on div "Save to Production S" at bounding box center [917, 99] width 79 height 8
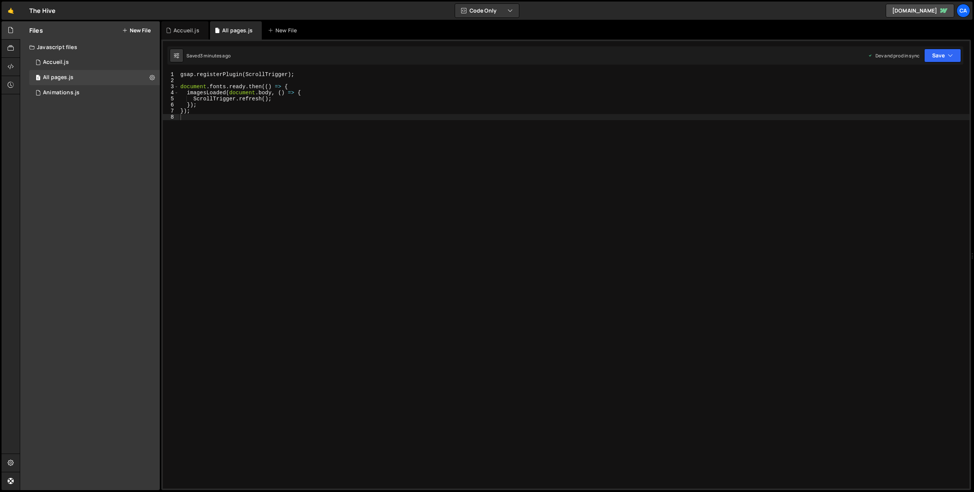
type textarea "});"
click at [210, 114] on div "gsap . registerPlugin ( ScrollTrigger ) ; document . fonts . ready . then (( ) …" at bounding box center [574, 287] width 791 height 430
click at [207, 116] on div "gsap . registerPlugin ( ScrollTrigger ) ; document . fonts . ready . then (( ) …" at bounding box center [574, 287] width 791 height 430
paste textarea "</script>"
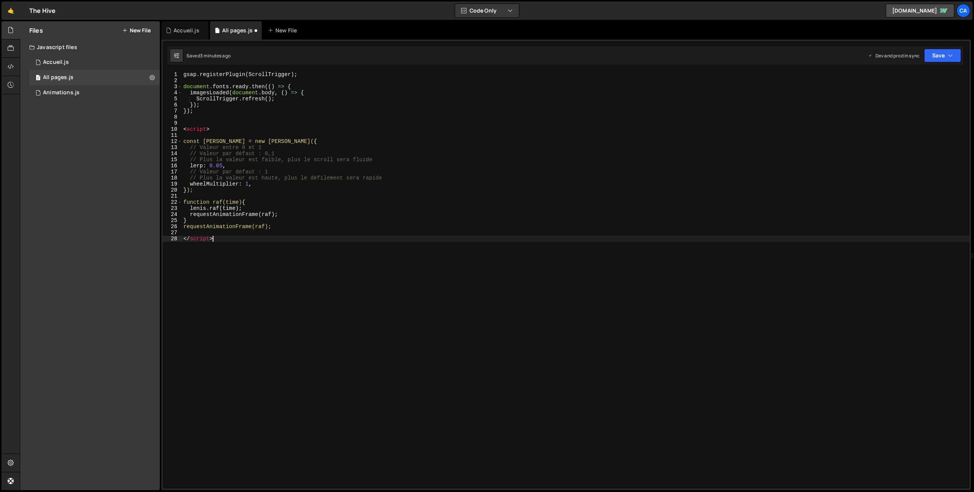
paste textarea
drag, startPoint x: 213, startPoint y: 130, endPoint x: 153, endPoint y: 129, distance: 60.1
click at [153, 129] on div "Files New File Javascript files 1 Accueil.js 0 1 All pages.js 0 1 Animations.js…" at bounding box center [497, 256] width 954 height 470
type textarea "<script>"
drag, startPoint x: 217, startPoint y: 234, endPoint x: 164, endPoint y: 232, distance: 52.9
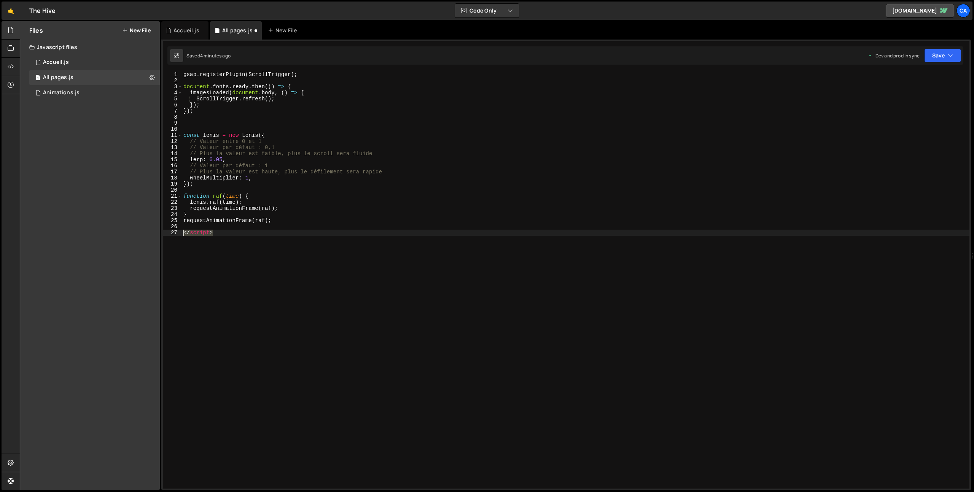
click at [164, 232] on div "1 2 3 4 5 6 7 8 9 10 11 12 13 14 15 16 17 18 19 20 21 22 23 24 25 26 27 gsap . …" at bounding box center [566, 280] width 807 height 417
type textarea "</script>"
click at [951, 55] on icon "button" at bounding box center [950, 56] width 5 height 8
click at [914, 107] on div "4 minutes ago" at bounding box center [906, 107] width 30 height 6
click at [287, 171] on div "gsap . registerPlugin ( ScrollTrigger ) ; document . fonts . ready . then (( ) …" at bounding box center [576, 287] width 788 height 430
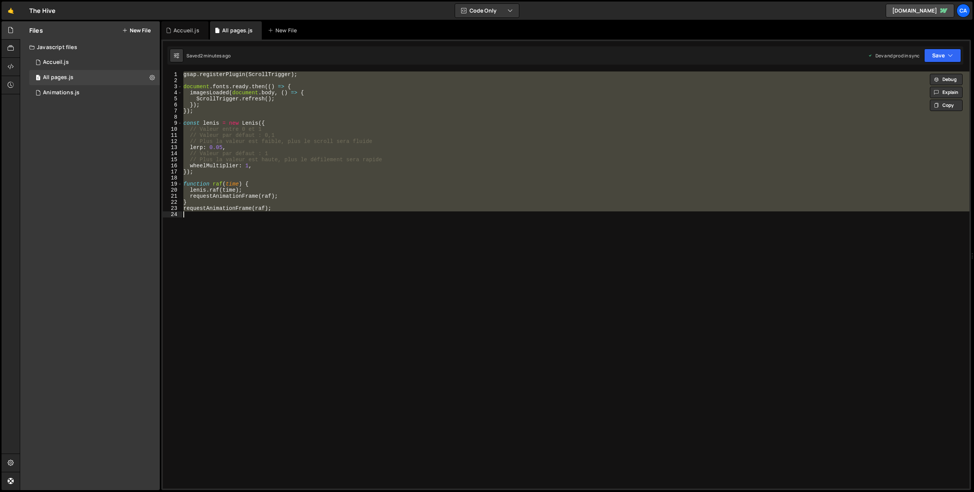
click at [260, 139] on div "gsap . registerPlugin ( ScrollTrigger ) ; document . fonts . ready . then (( ) …" at bounding box center [576, 280] width 788 height 417
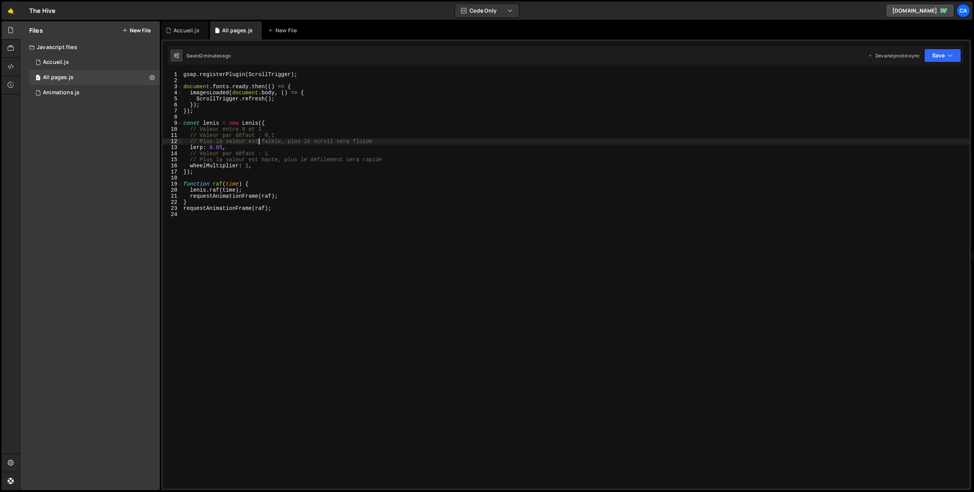
type textarea "requestAnimationFrame(raf);"
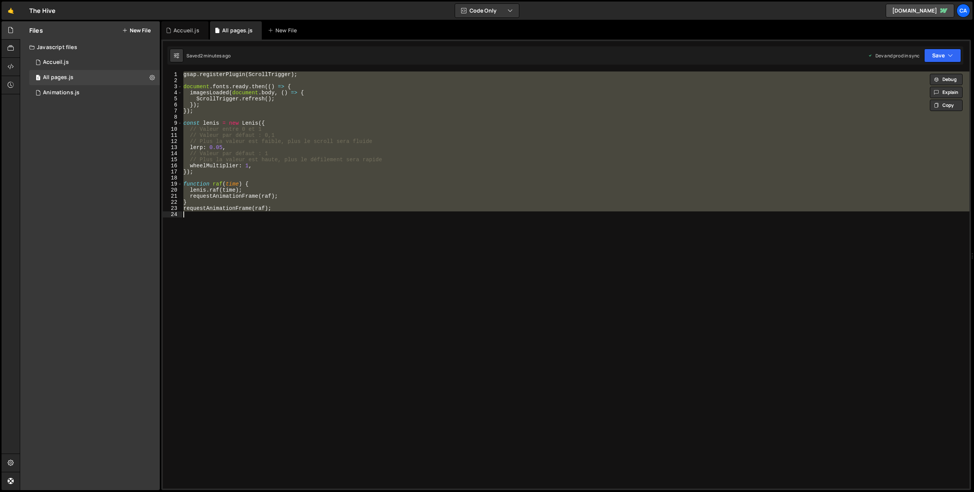
paste textarea
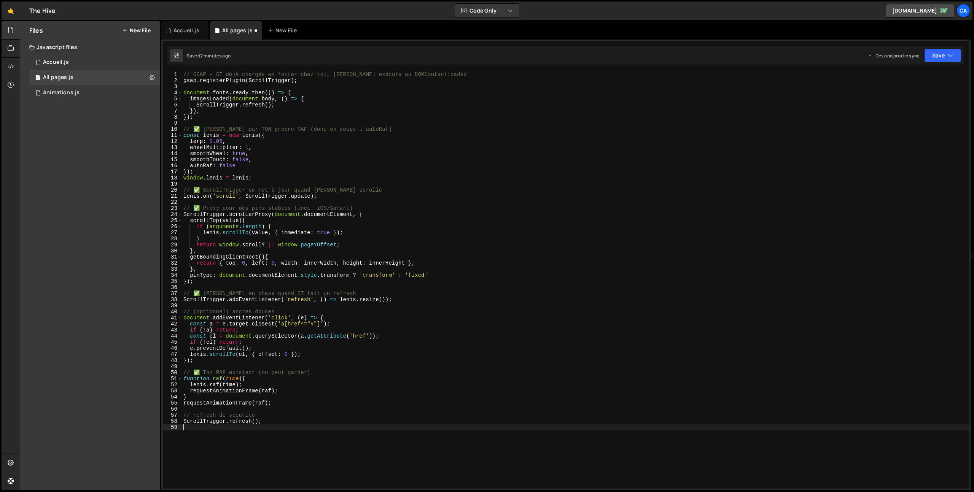
click at [938, 64] on div "Saved 2 minutes ago Dev and prod in sync Upgrade to Edit Save Save to Staging S…" at bounding box center [565, 55] width 796 height 18
click at [937, 56] on button "Save" at bounding box center [942, 56] width 37 height 14
click at [911, 109] on div "2 minutes ago" at bounding box center [906, 107] width 30 height 6
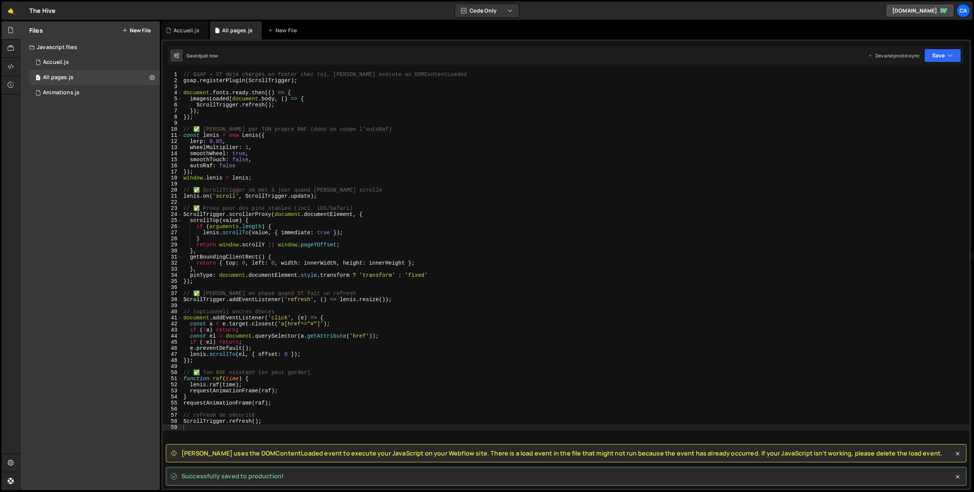
click at [315, 348] on div "// GSAP + ST déjà chargés en footer chez toi, [PERSON_NAME] exécute au DOMConte…" at bounding box center [576, 287] width 788 height 430
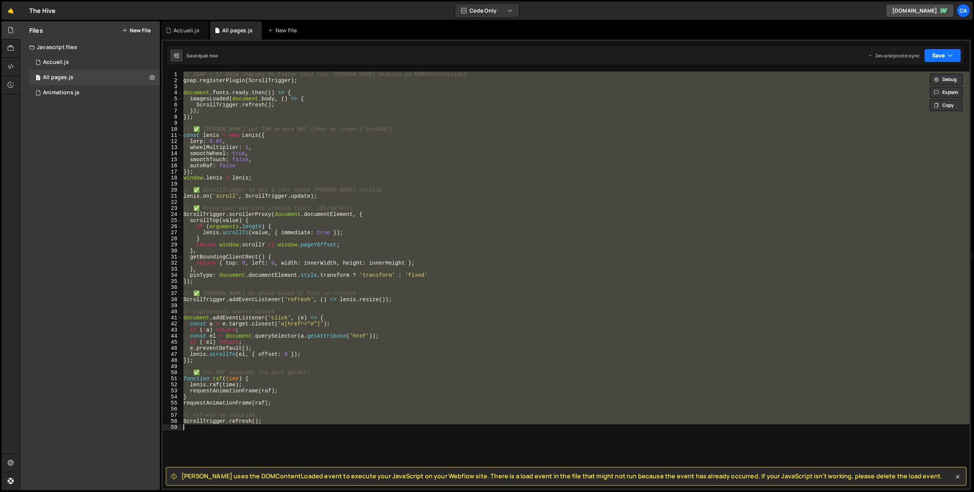
click at [944, 56] on button "Save" at bounding box center [942, 56] width 37 height 14
click at [912, 108] on div "Saved just now" at bounding box center [917, 107] width 79 height 9
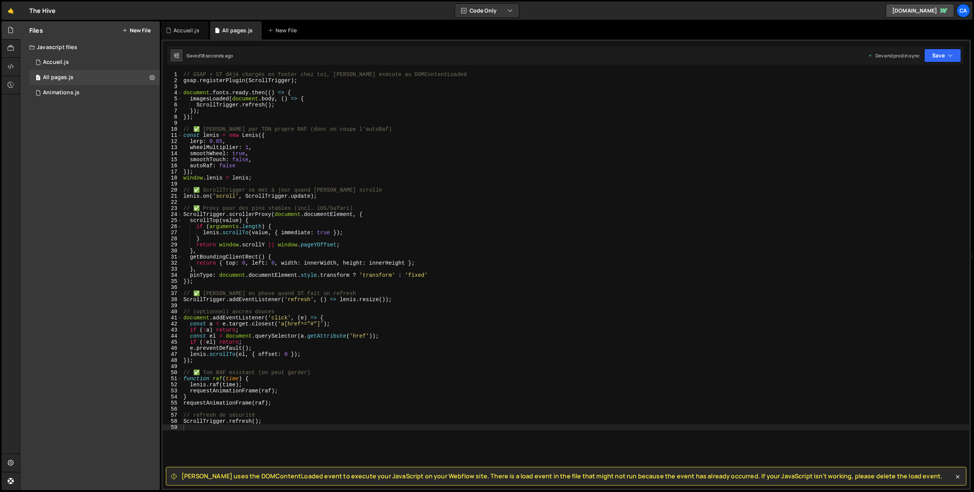
click at [186, 477] on span "[PERSON_NAME] uses the DOMContentLoaded event to execute your JavaScript on you…" at bounding box center [562, 476] width 761 height 8
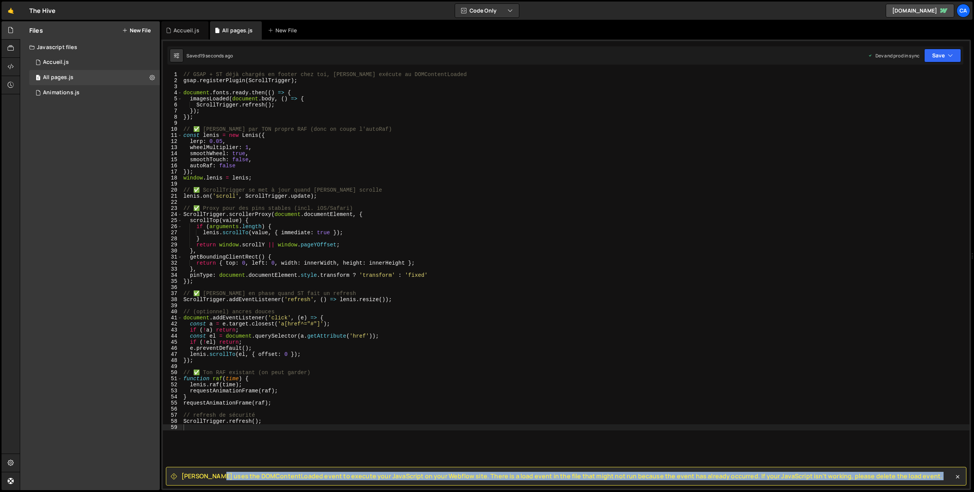
drag, startPoint x: 186, startPoint y: 477, endPoint x: 905, endPoint y: 476, distance: 718.8
click at [905, 476] on div "[PERSON_NAME] uses the DOMContentLoaded event to execute your JavaScript on you…" at bounding box center [566, 476] width 801 height 19
copy div "[PERSON_NAME] uses the DOMContentLoaded event to execute your JavaScript on you…"
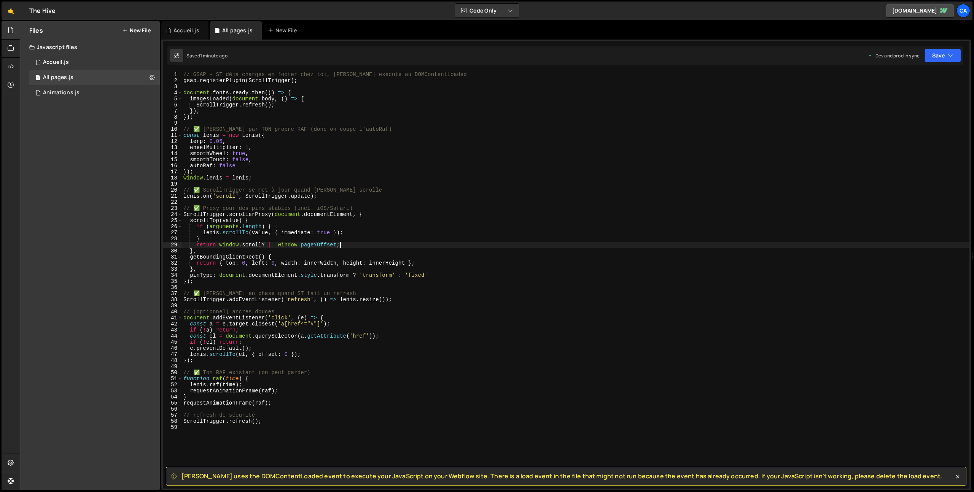
click at [401, 246] on div "// GSAP + ST déjà chargés en footer chez toi, [PERSON_NAME] exécute au DOMConte…" at bounding box center [576, 287] width 788 height 430
type textarea "ScrollTrigger.refresh();"
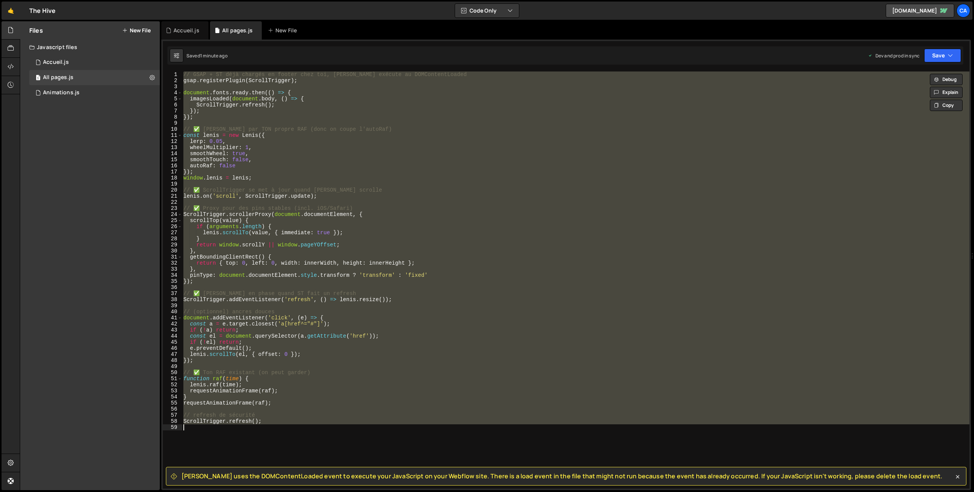
paste textarea
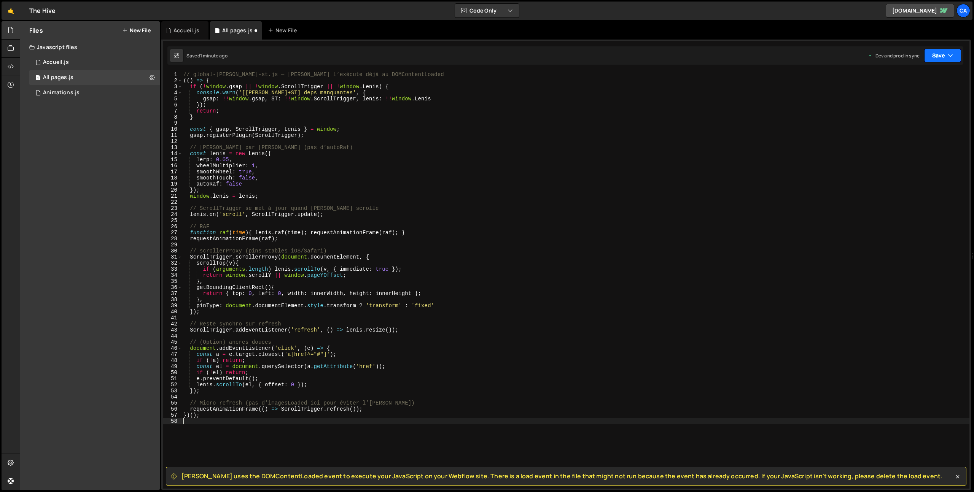
drag, startPoint x: 946, startPoint y: 48, endPoint x: 945, endPoint y: 52, distance: 4.3
click at [946, 48] on div "Saved 1 minute ago Dev and prod in sync Upgrade to Edit Save Save to Staging S …" at bounding box center [565, 55] width 796 height 18
click at [944, 56] on button "Save" at bounding box center [942, 56] width 37 height 14
click at [908, 99] on div "Save to Production S" at bounding box center [917, 99] width 79 height 8
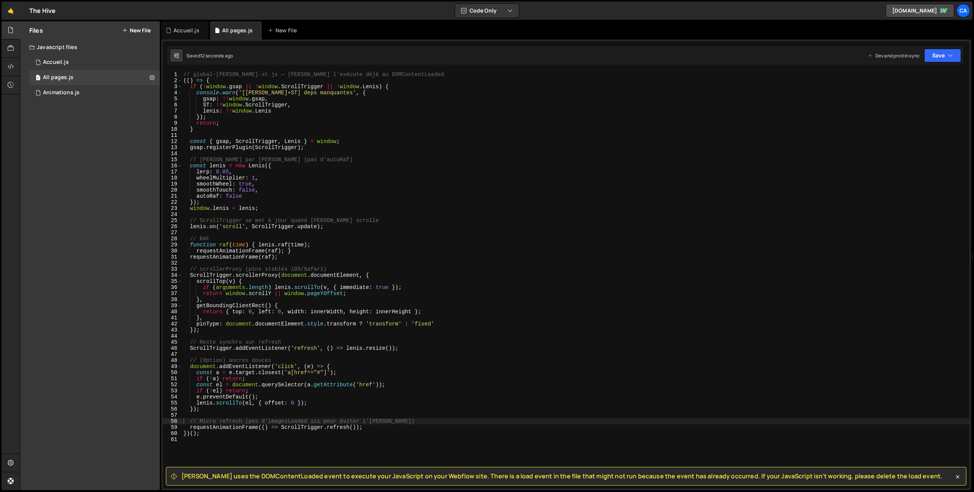
type textarea "const a = e.target.closest('a[href^="#"]');"
click at [314, 374] on div "// global-[PERSON_NAME]-st.js — [PERSON_NAME] l’exécute déjà au DOMContentLoade…" at bounding box center [576, 287] width 788 height 430
click at [285, 233] on div "// global-[PERSON_NAME]-st.js — [PERSON_NAME] l’exécute déjà au DOMContentLoade…" at bounding box center [576, 287] width 788 height 430
type textarea "})();"
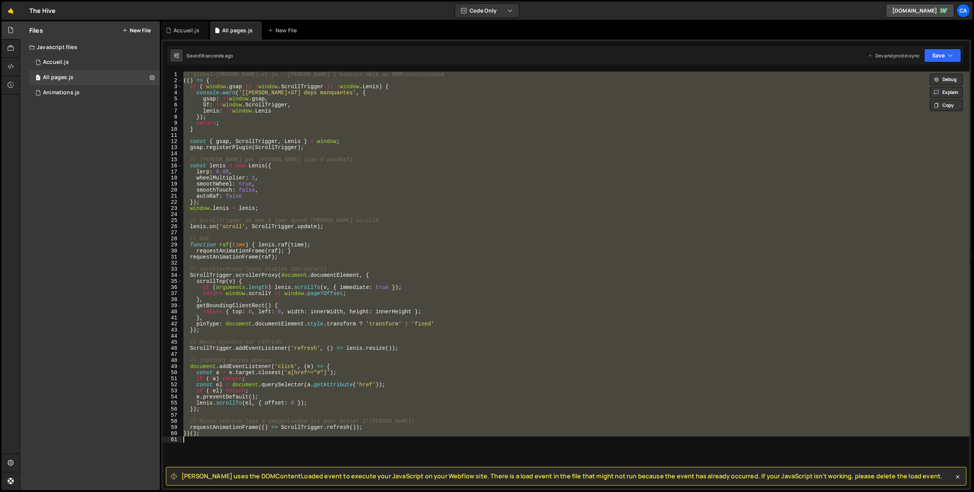
paste textarea
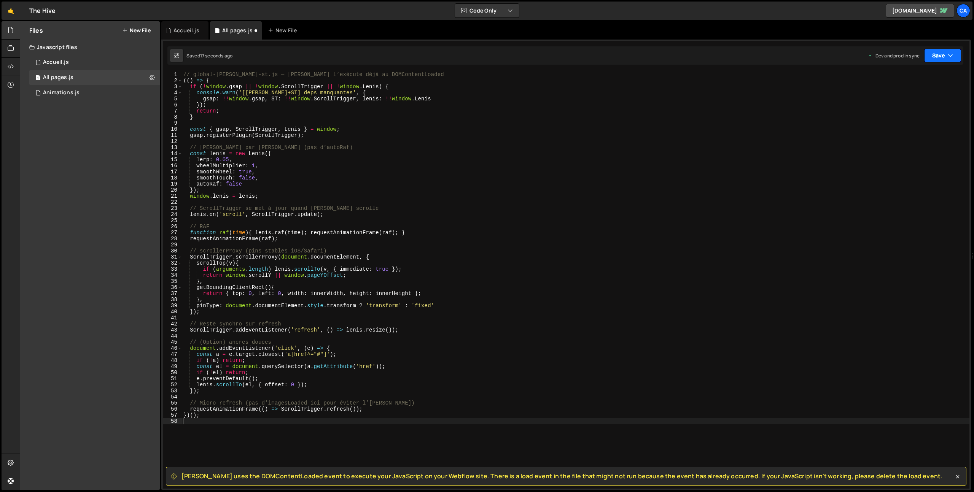
drag, startPoint x: 941, startPoint y: 59, endPoint x: 937, endPoint y: 64, distance: 6.5
click at [941, 59] on button "Save" at bounding box center [942, 56] width 37 height 14
click at [889, 104] on div "Saved 15 seconds ago" at bounding box center [917, 107] width 79 height 9
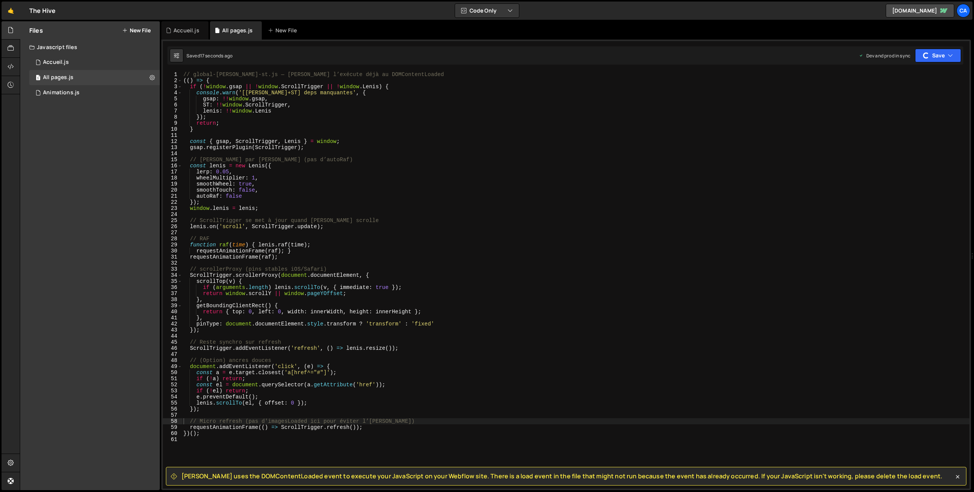
click at [189, 475] on span "[PERSON_NAME] uses the DOMContentLoaded event to execute your JavaScript on you…" at bounding box center [562, 476] width 761 height 8
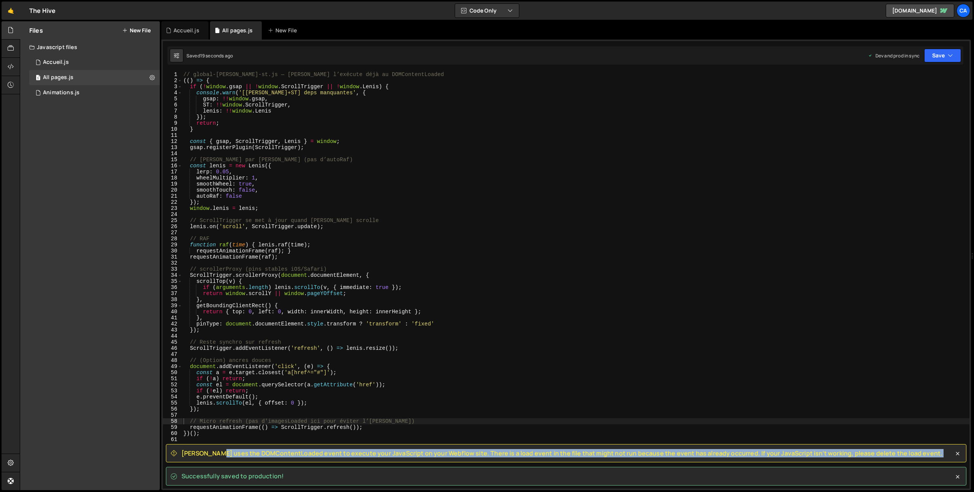
drag, startPoint x: 189, startPoint y: 475, endPoint x: 910, endPoint y: 452, distance: 721.1
click at [910, 452] on div "[PERSON_NAME] uses the DOMContentLoaded event to execute your JavaScript on you…" at bounding box center [566, 453] width 801 height 19
copy div "[PERSON_NAME] uses the DOMContentLoaded event to execute your JavaScript on you…"
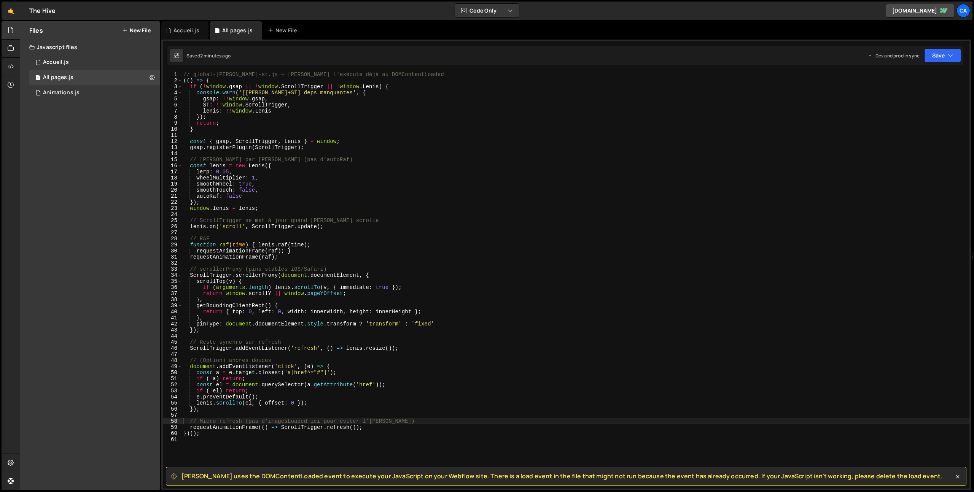
click at [347, 179] on div "// global-[PERSON_NAME]-st.js — [PERSON_NAME] l’exécute déjà au DOMContentLoade…" at bounding box center [576, 287] width 788 height 430
type textarea "})();"
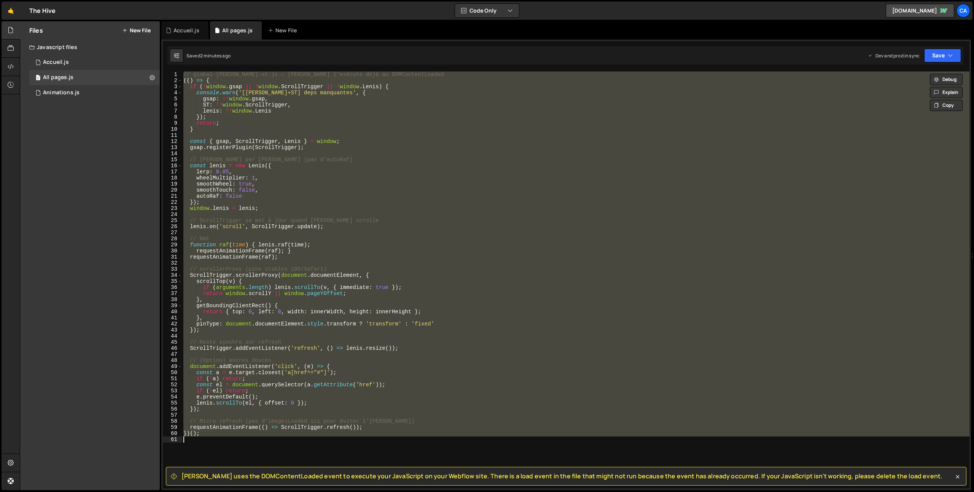
paste textarea
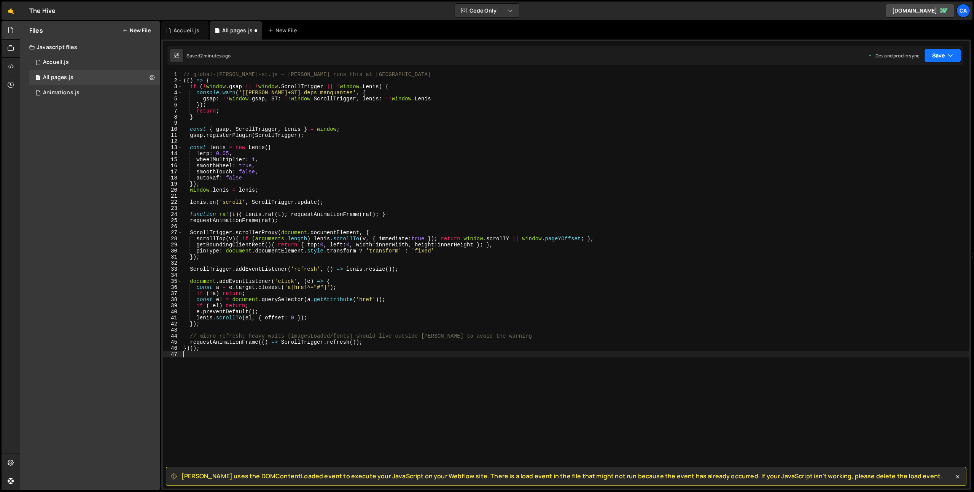
drag, startPoint x: 939, startPoint y: 58, endPoint x: 930, endPoint y: 75, distance: 19.1
click at [938, 57] on button "Save" at bounding box center [942, 56] width 37 height 14
click at [889, 104] on div "Saved 2 minutes ago" at bounding box center [917, 107] width 79 height 9
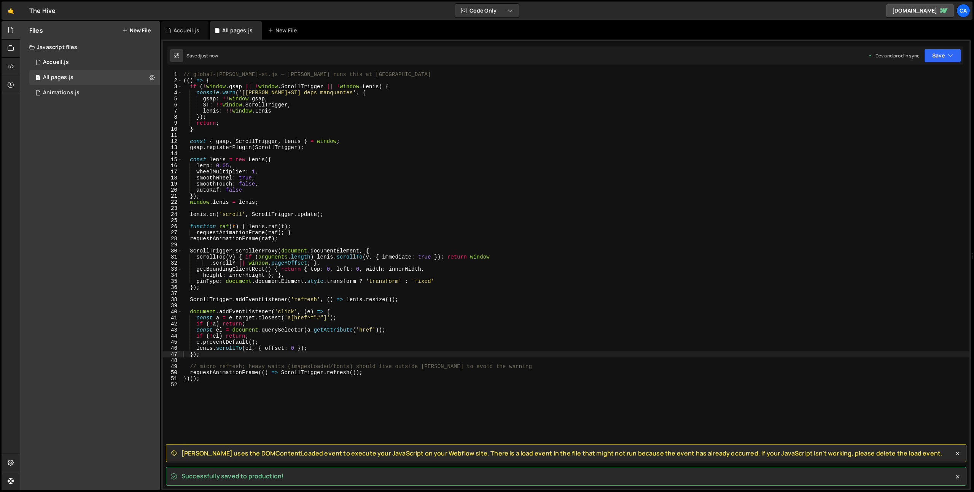
click at [392, 159] on div "// global-[PERSON_NAME]-st.js — [PERSON_NAME] runs this at DOMContentLoaded (( …" at bounding box center [576, 287] width 788 height 430
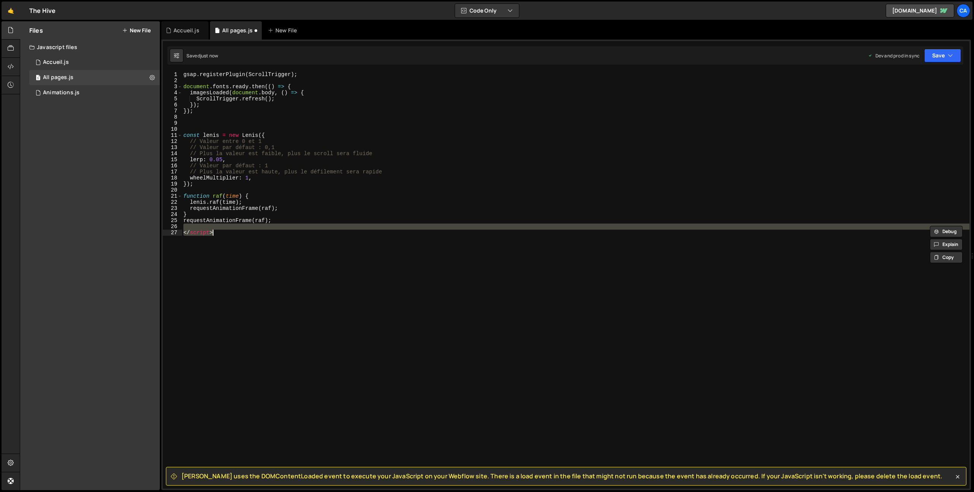
type textarea "<script>"
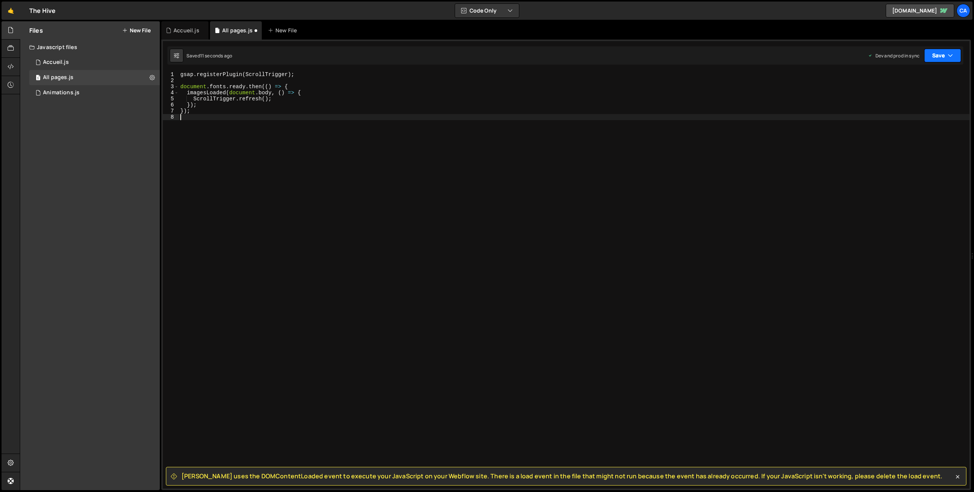
click at [932, 57] on button "Save" at bounding box center [942, 56] width 37 height 14
click at [902, 102] on div "Save to Production S" at bounding box center [917, 99] width 79 height 8
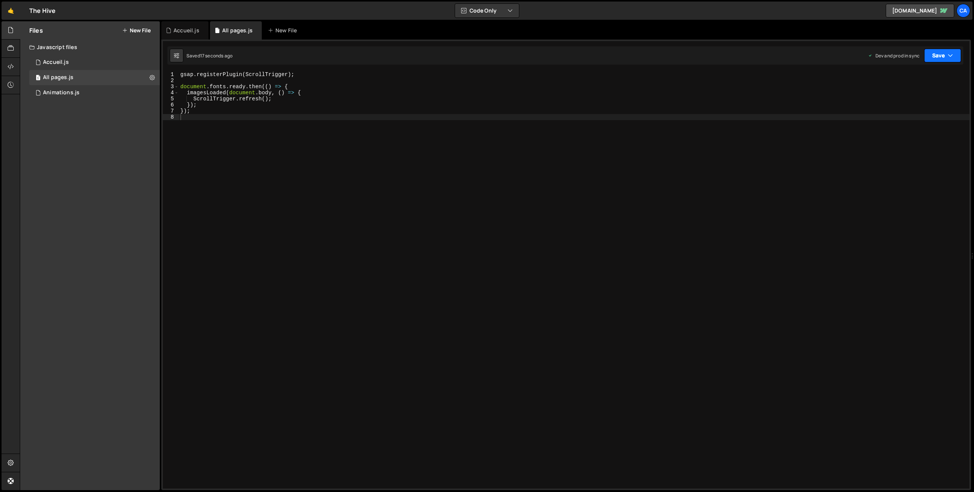
click at [949, 54] on icon "button" at bounding box center [950, 56] width 5 height 8
click at [901, 102] on div "Save to Production S" at bounding box center [917, 99] width 79 height 8
click at [201, 130] on div "gsap . registerPlugin ( ScrollTrigger ) ; document . fonts . ready . then (( ) …" at bounding box center [574, 287] width 791 height 430
paste textarea "requestAnimationFrame(raf);"
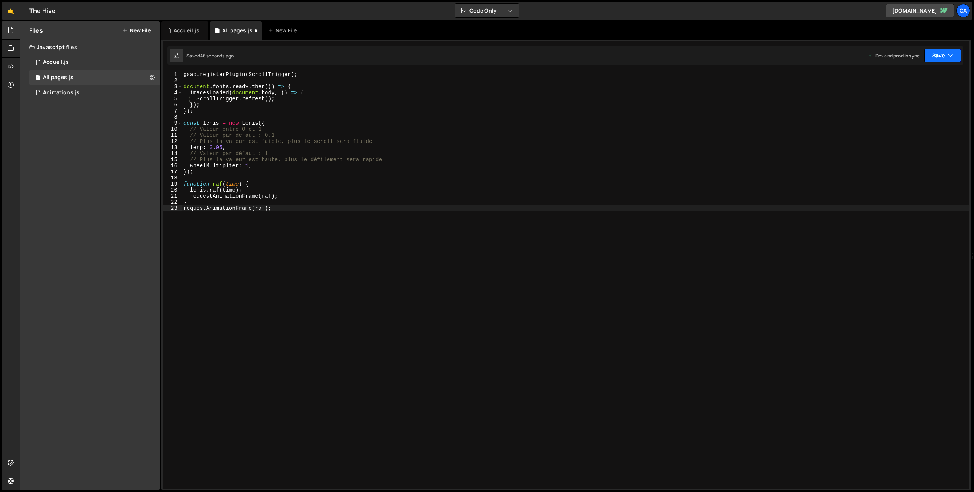
type textarea "requestAnimationFrame(raf);"
click at [934, 59] on button "Save" at bounding box center [942, 56] width 37 height 14
click at [906, 111] on div "Saved 29 seconds ago" at bounding box center [917, 107] width 79 height 9
click at [186, 27] on div "Accueil.js" at bounding box center [187, 31] width 26 height 8
